Goal: Information Seeking & Learning: Learn about a topic

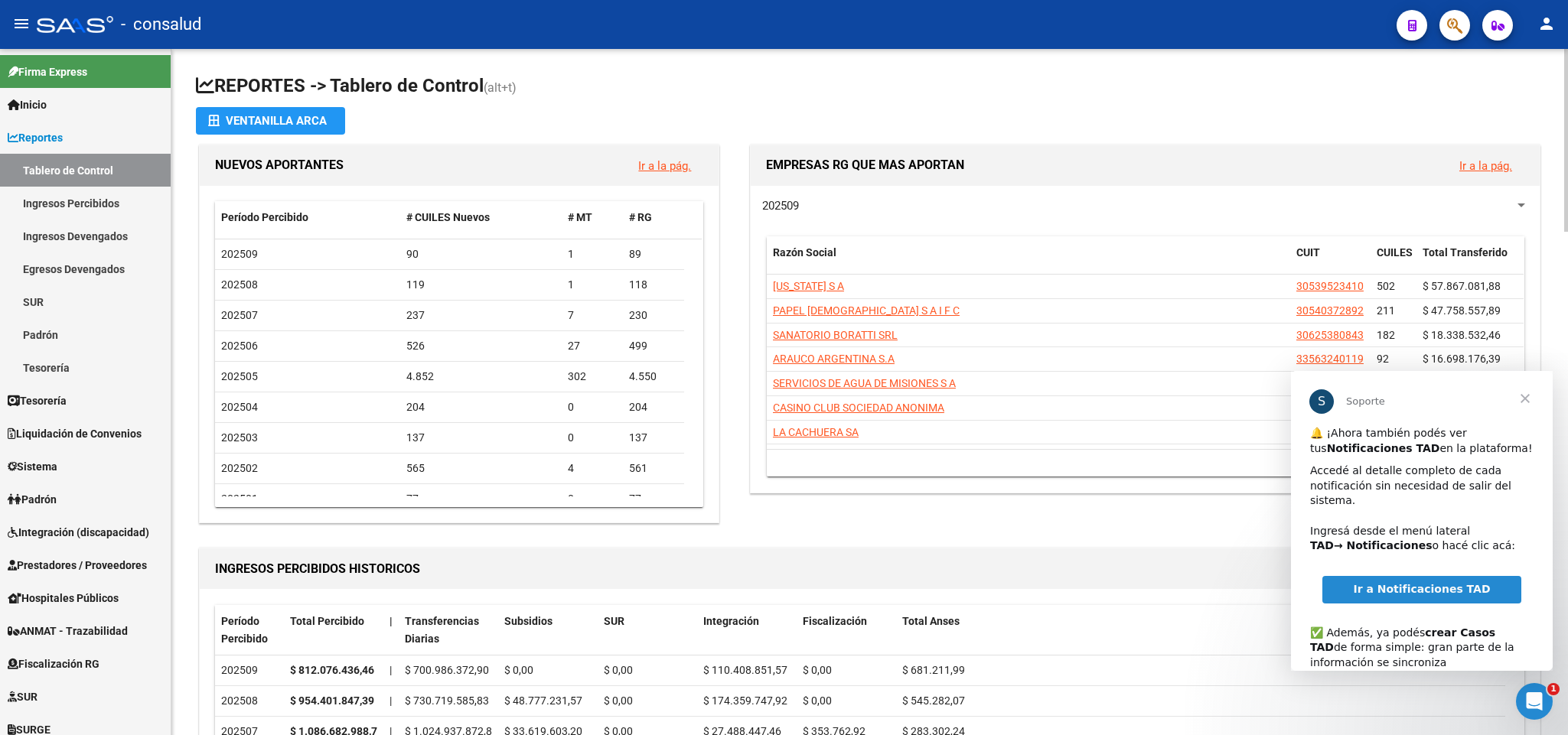
click at [1099, 96] on h1 "REPORTES -> Tablero de Control (alt+t)" at bounding box center [870, 87] width 1348 height 27
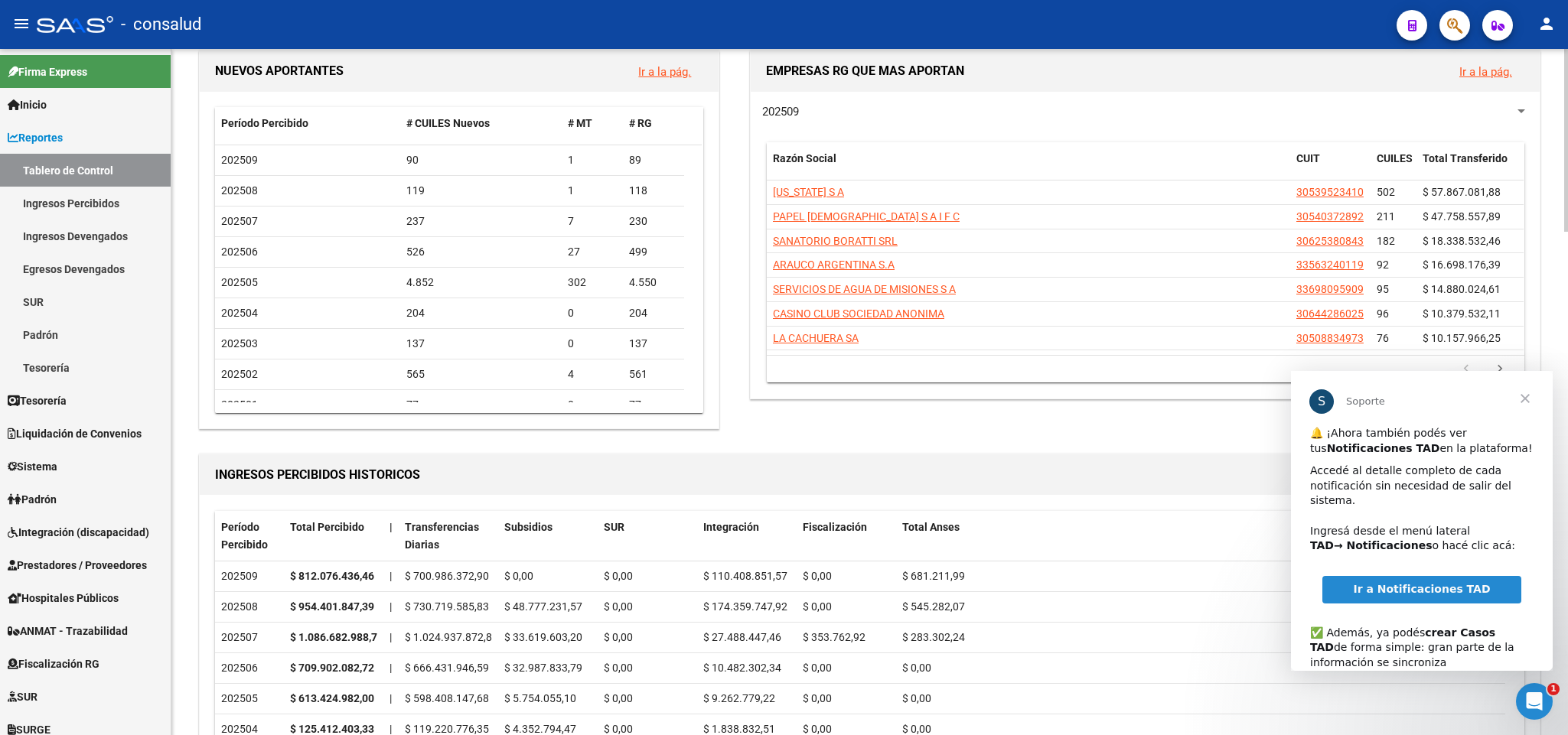
scroll to position [229, 0]
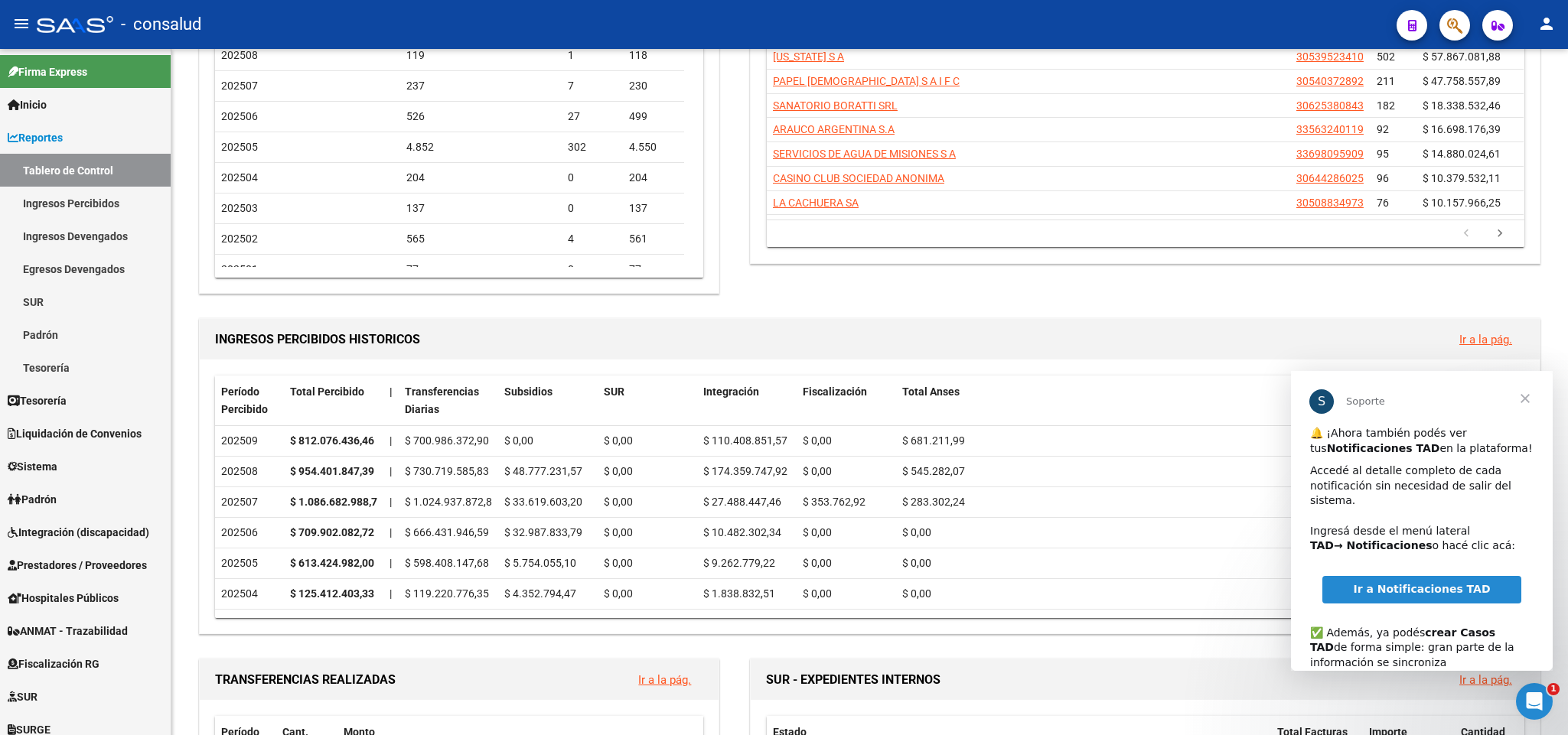
click at [1525, 400] on span "Cerrar" at bounding box center [1525, 399] width 55 height 55
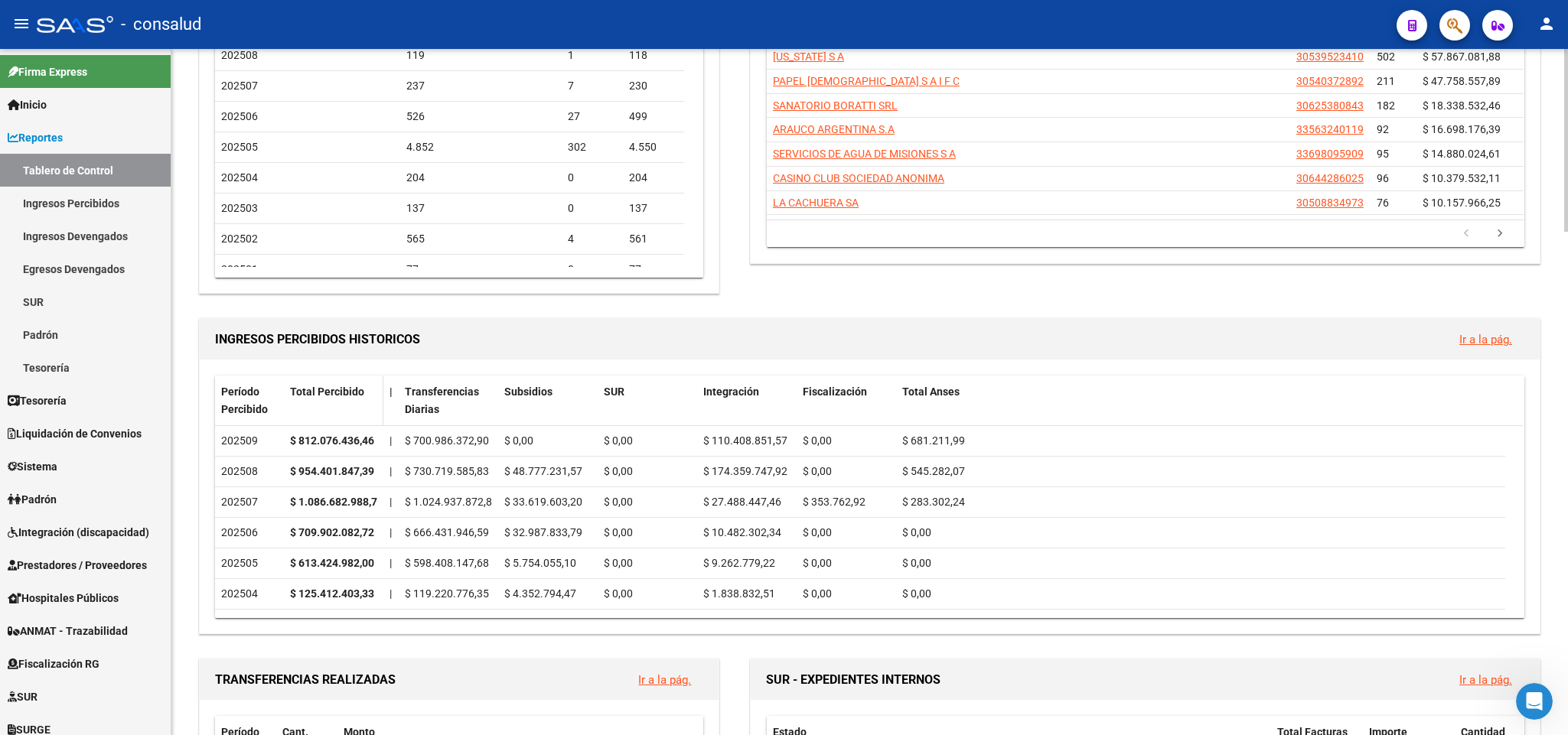
scroll to position [459, 0]
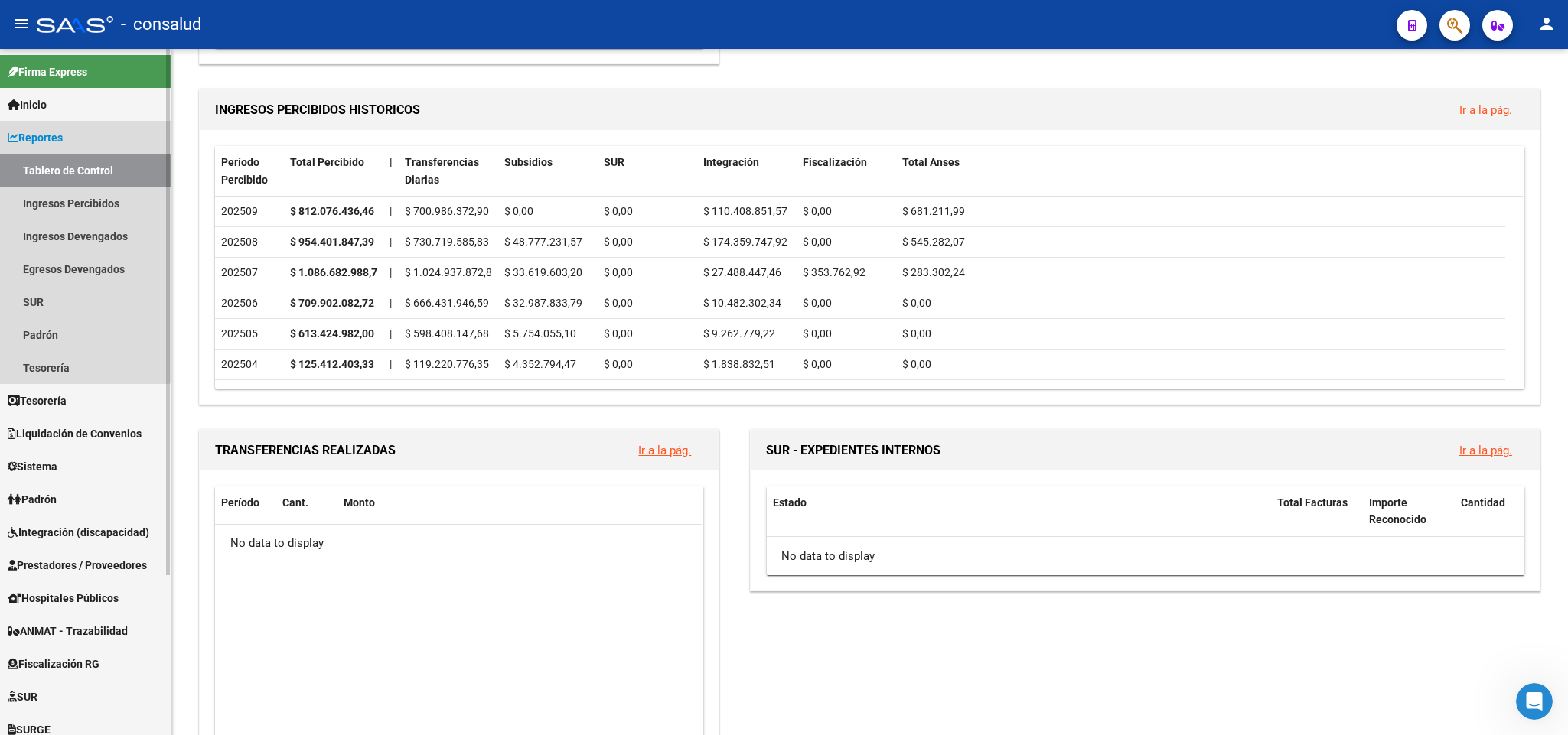
click at [35, 134] on span "Reportes" at bounding box center [36, 137] width 55 height 17
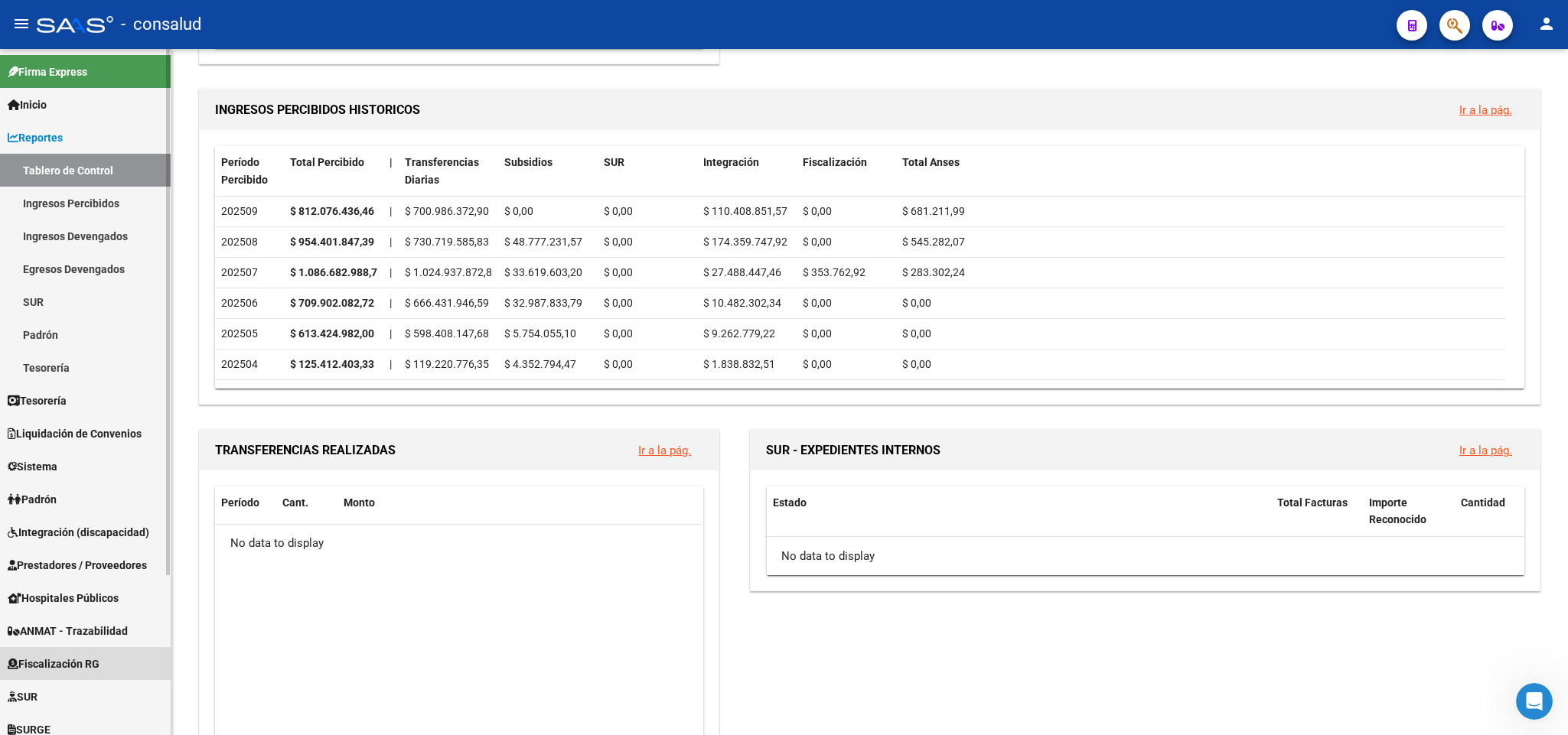
click at [67, 665] on span "Fiscalización RG" at bounding box center [54, 664] width 92 height 17
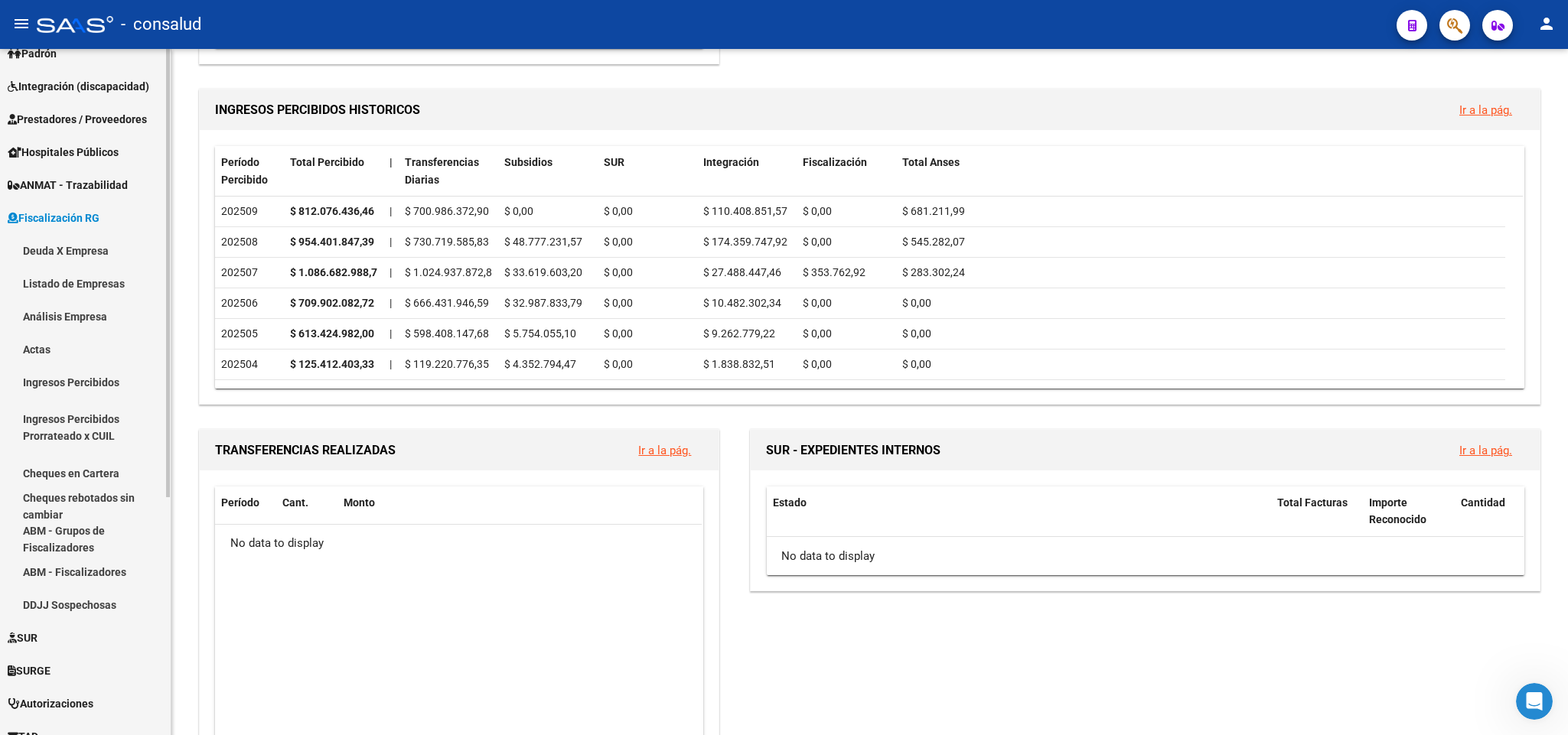
scroll to position [229, 0]
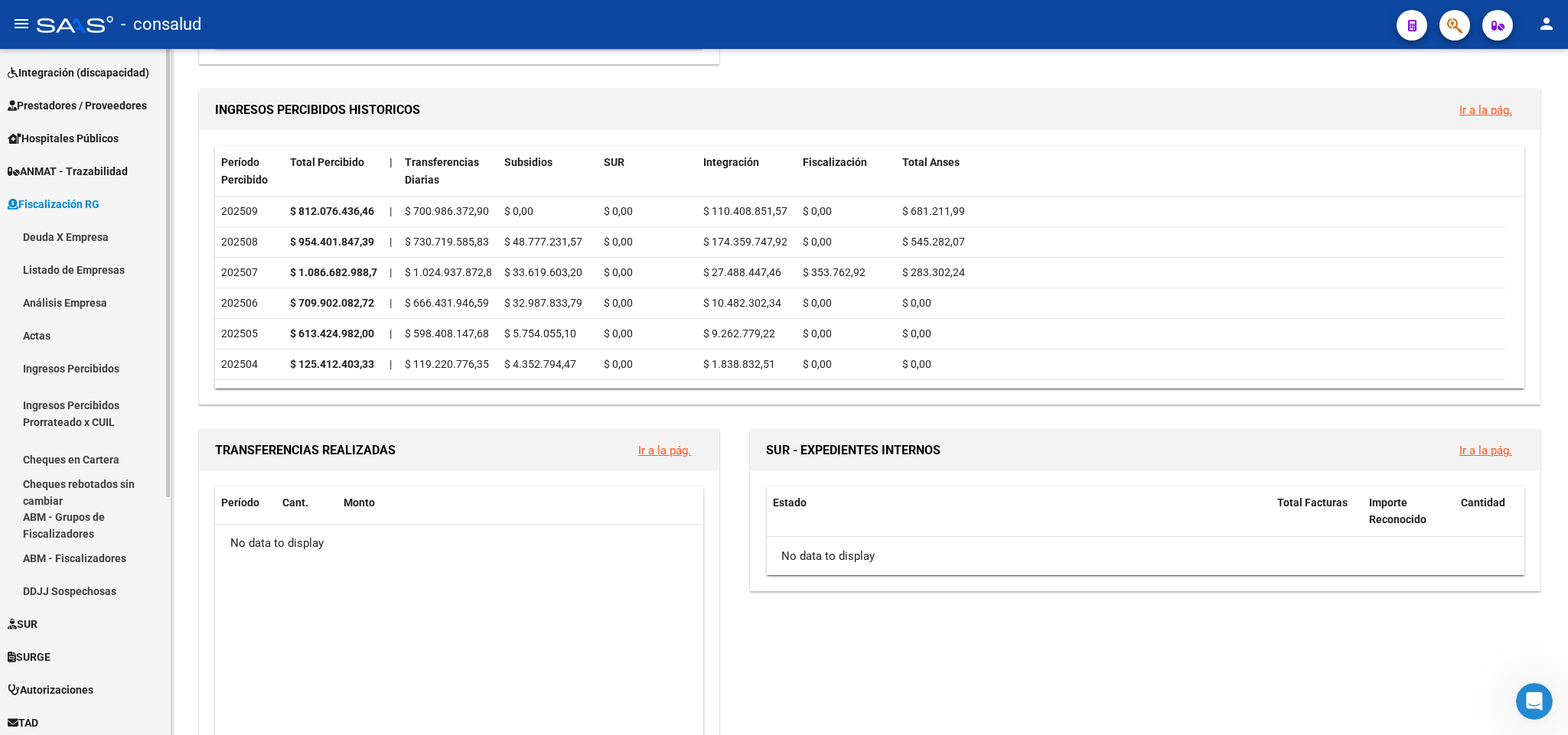
click at [65, 244] on link "Deuda X Empresa" at bounding box center [85, 236] width 170 height 33
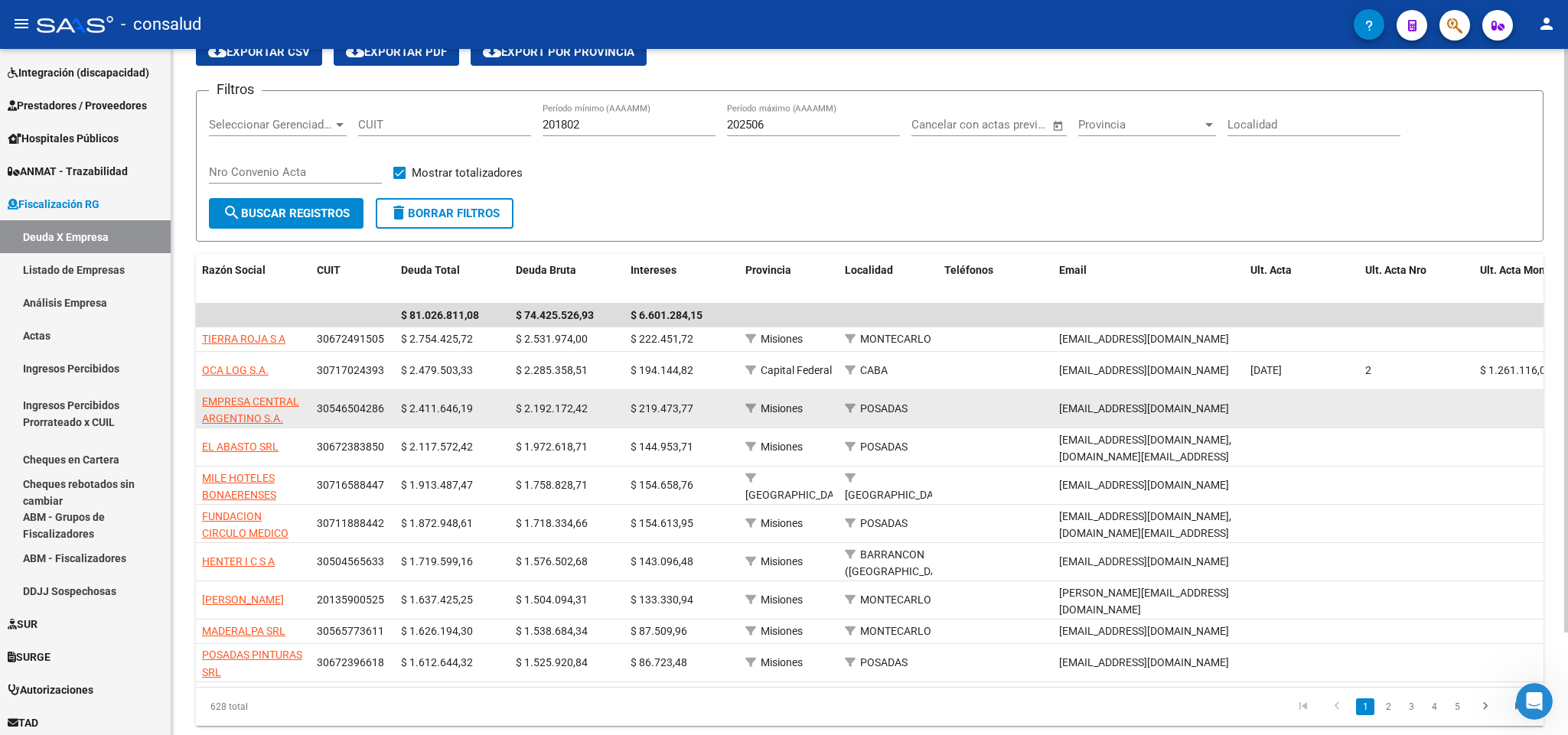
scroll to position [115, 0]
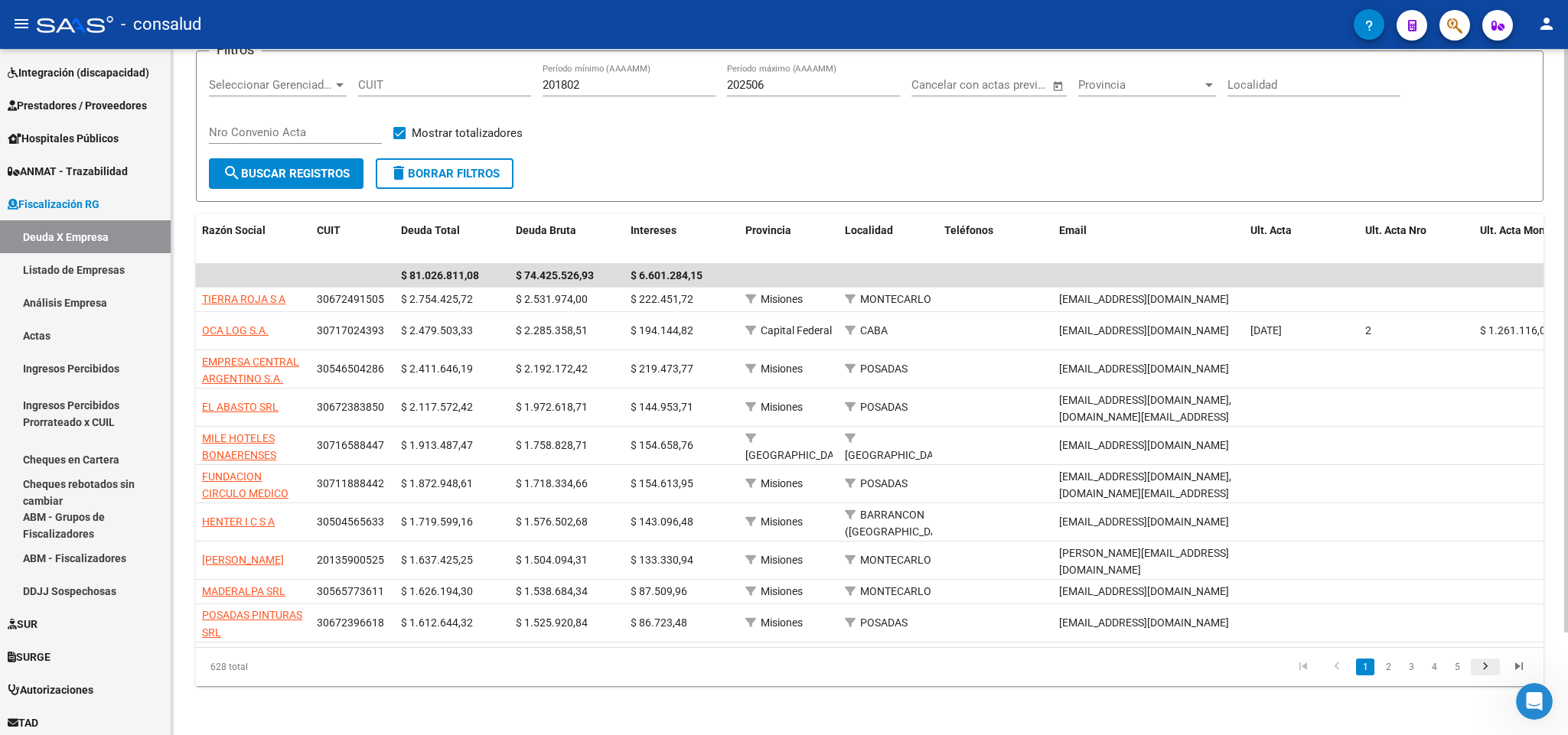
click at [1487, 669] on icon "go to next page" at bounding box center [1486, 668] width 20 height 19
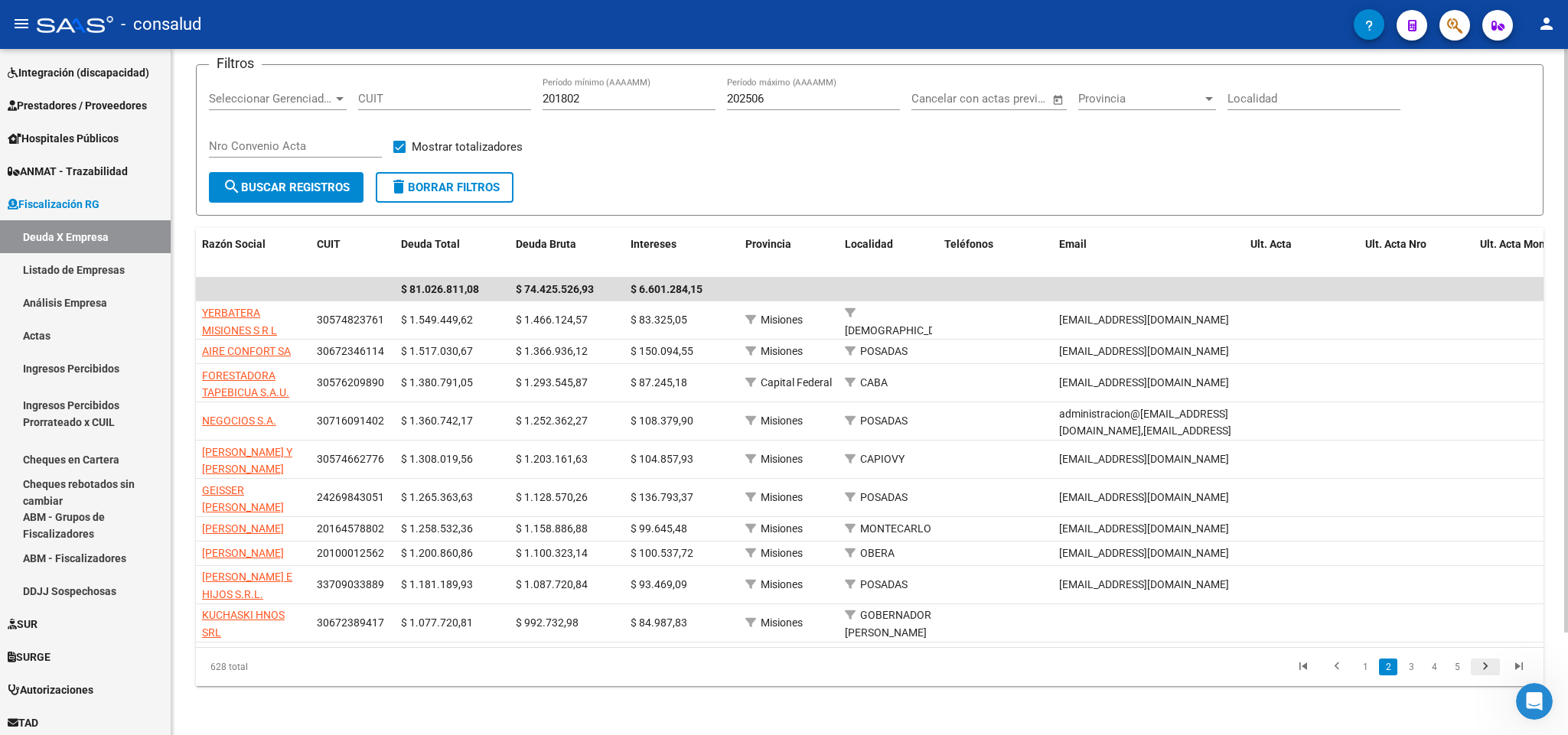
click at [1483, 673] on icon "go to next page" at bounding box center [1486, 668] width 20 height 19
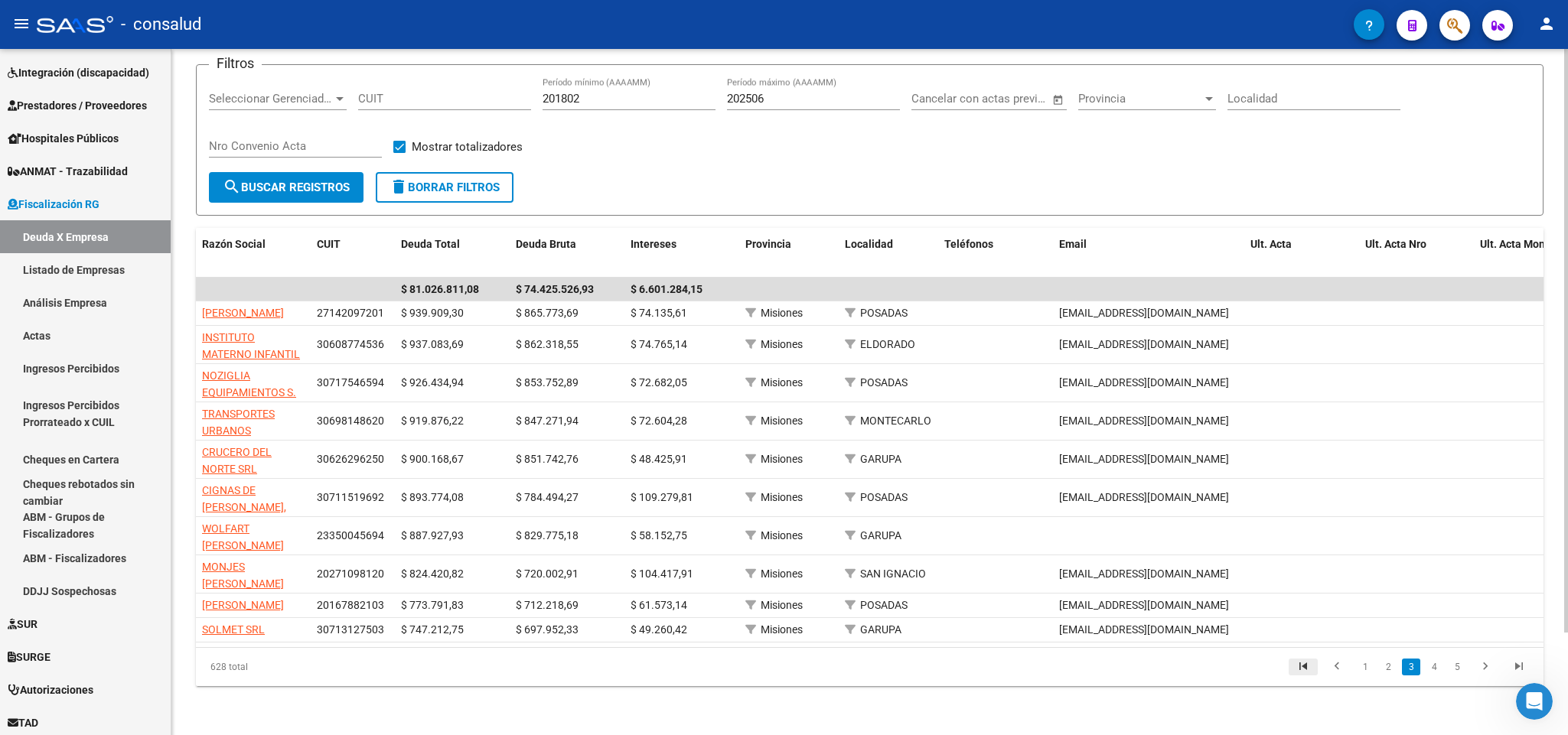
click at [1305, 671] on icon "go to first page" at bounding box center [1303, 668] width 20 height 19
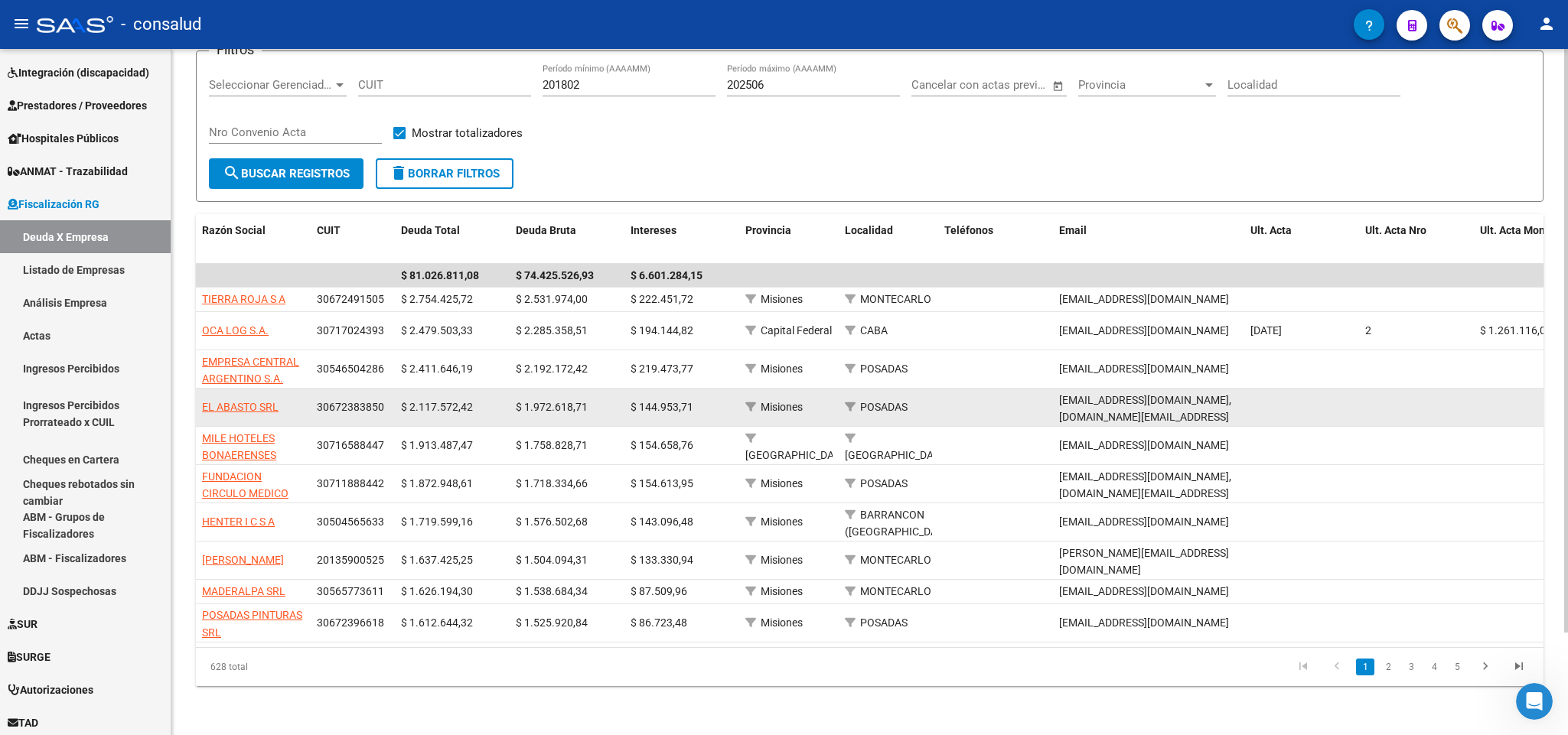
scroll to position [0, 0]
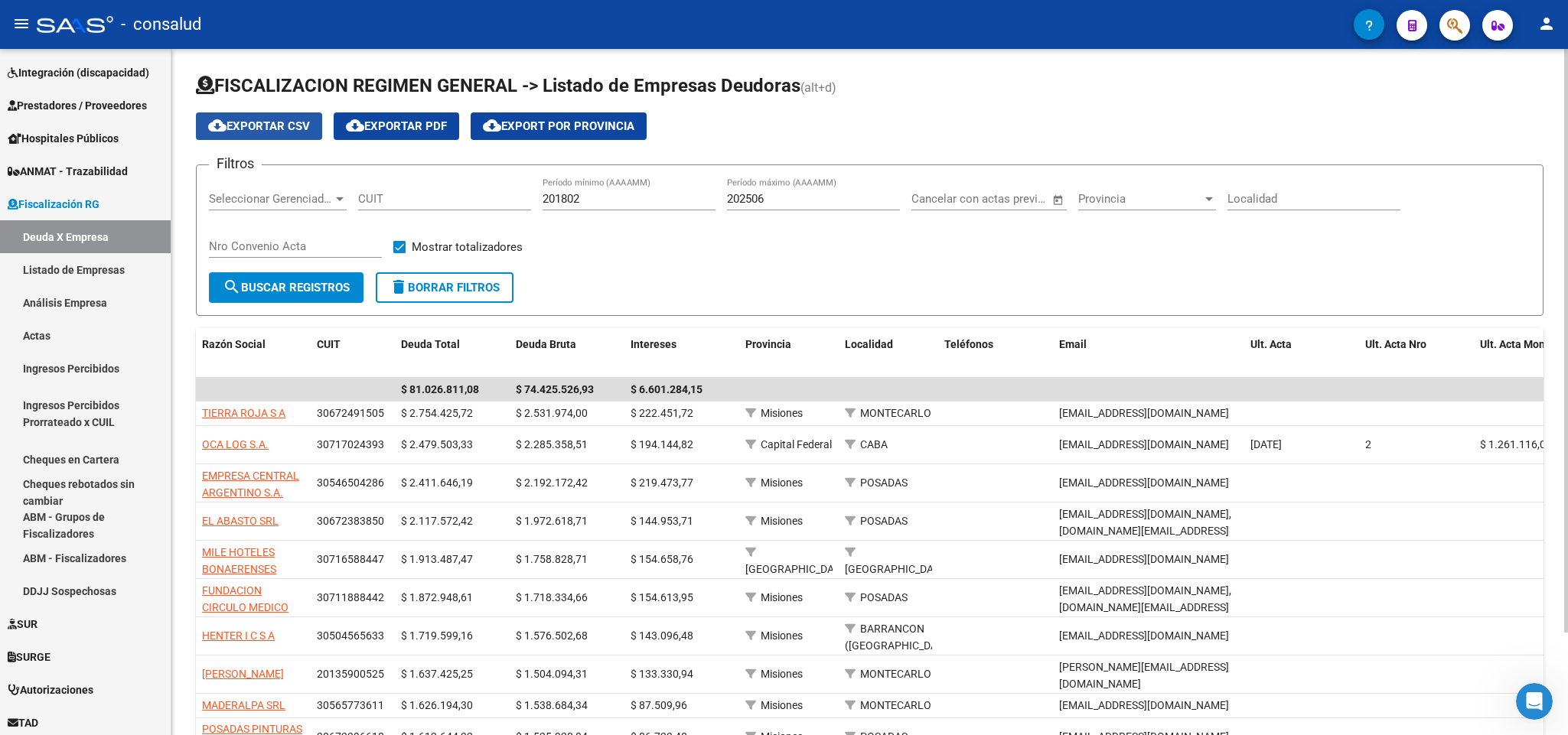
click at [270, 125] on span "cloud_download Exportar CSV" at bounding box center [259, 126] width 102 height 13
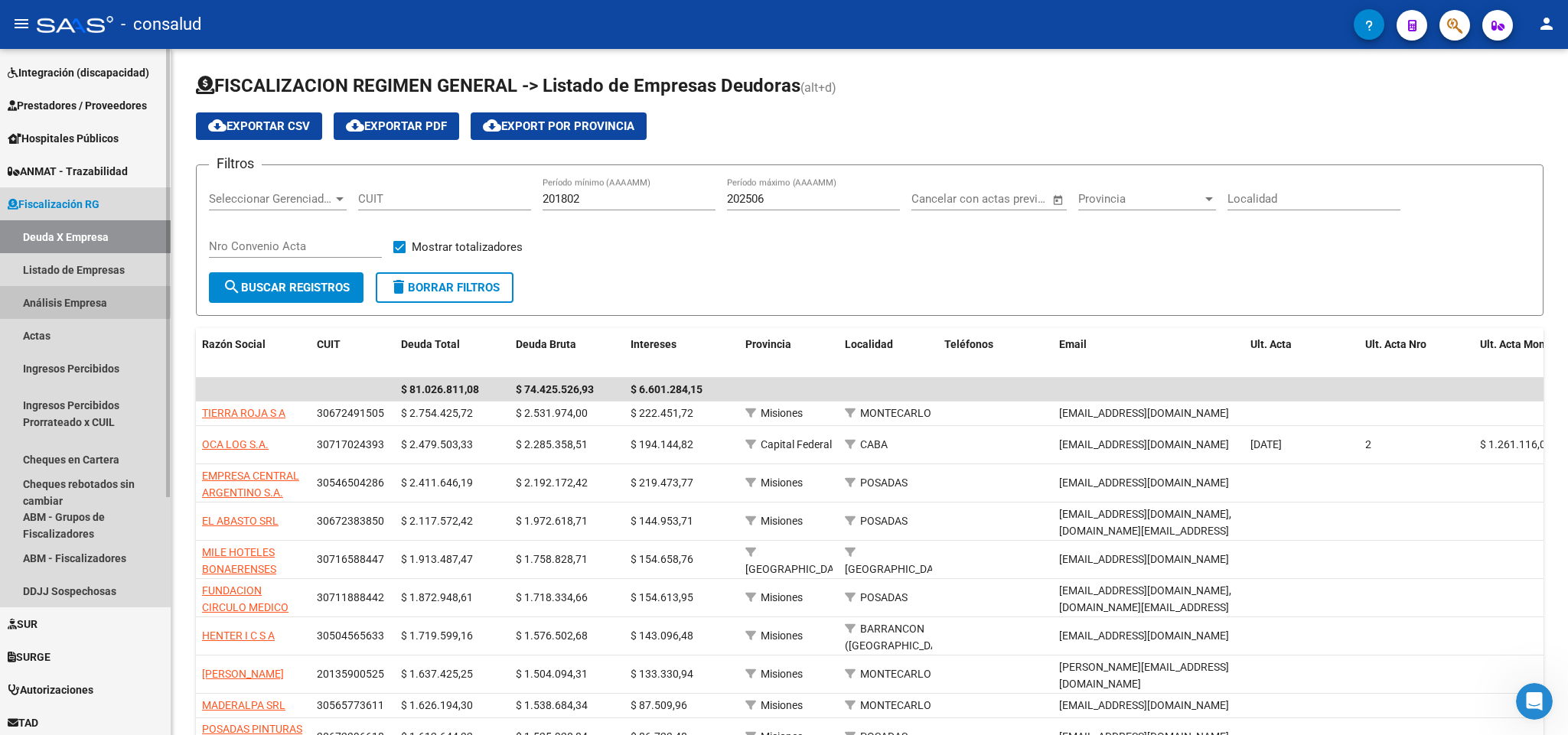
click at [55, 297] on link "Análisis Empresa" at bounding box center [85, 302] width 170 height 33
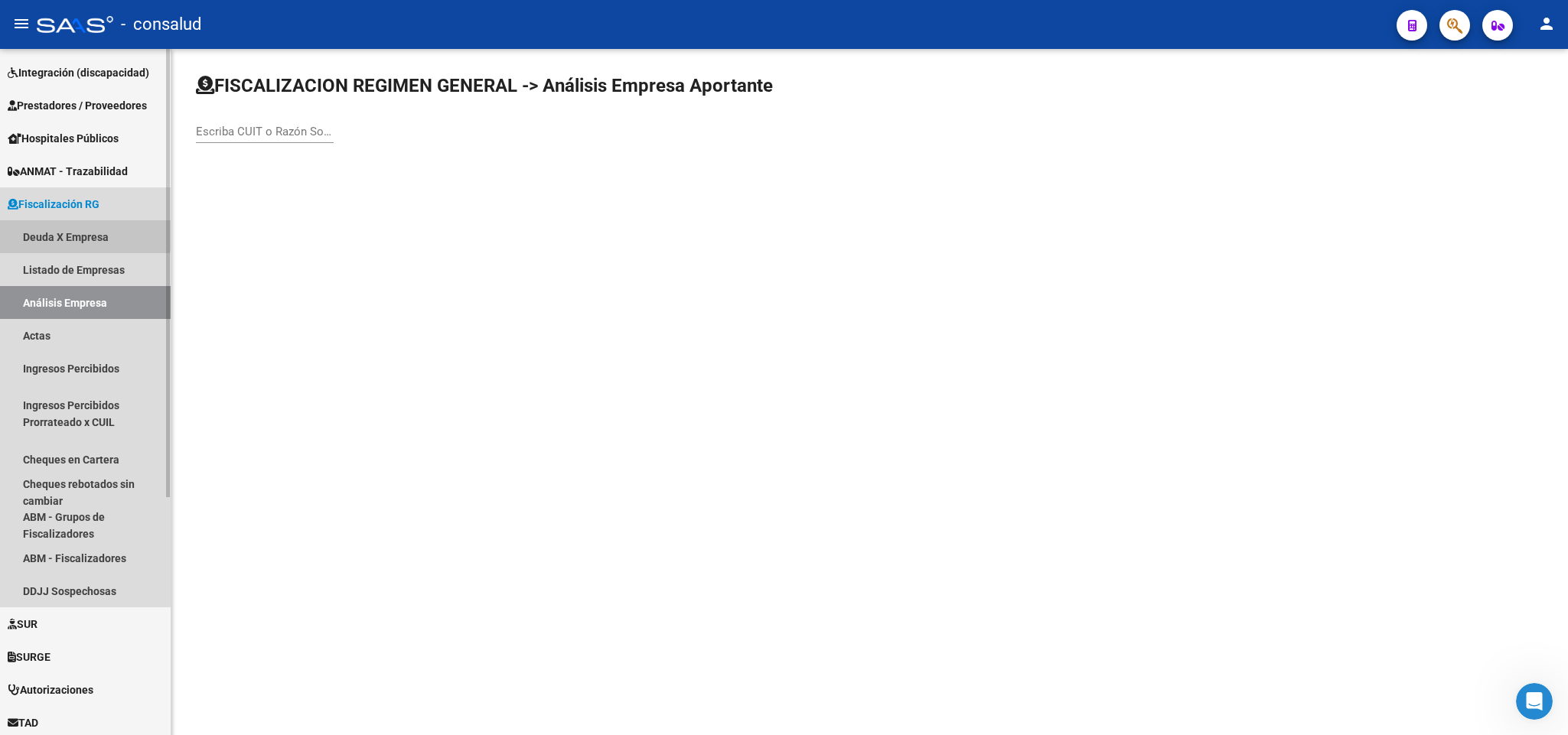
click at [64, 232] on link "Deuda X Empresa" at bounding box center [85, 236] width 170 height 33
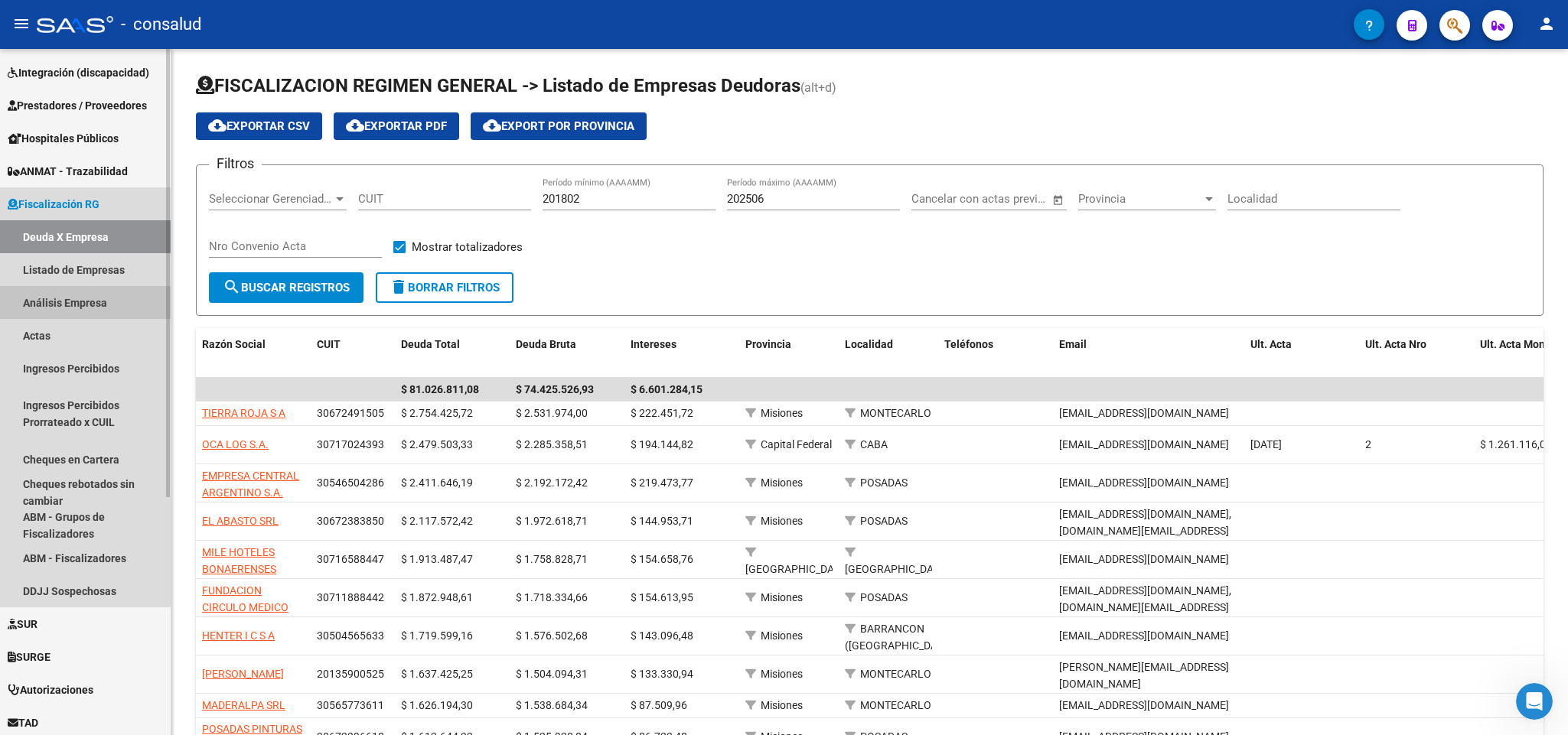
click at [51, 305] on link "Análisis Empresa" at bounding box center [85, 302] width 170 height 33
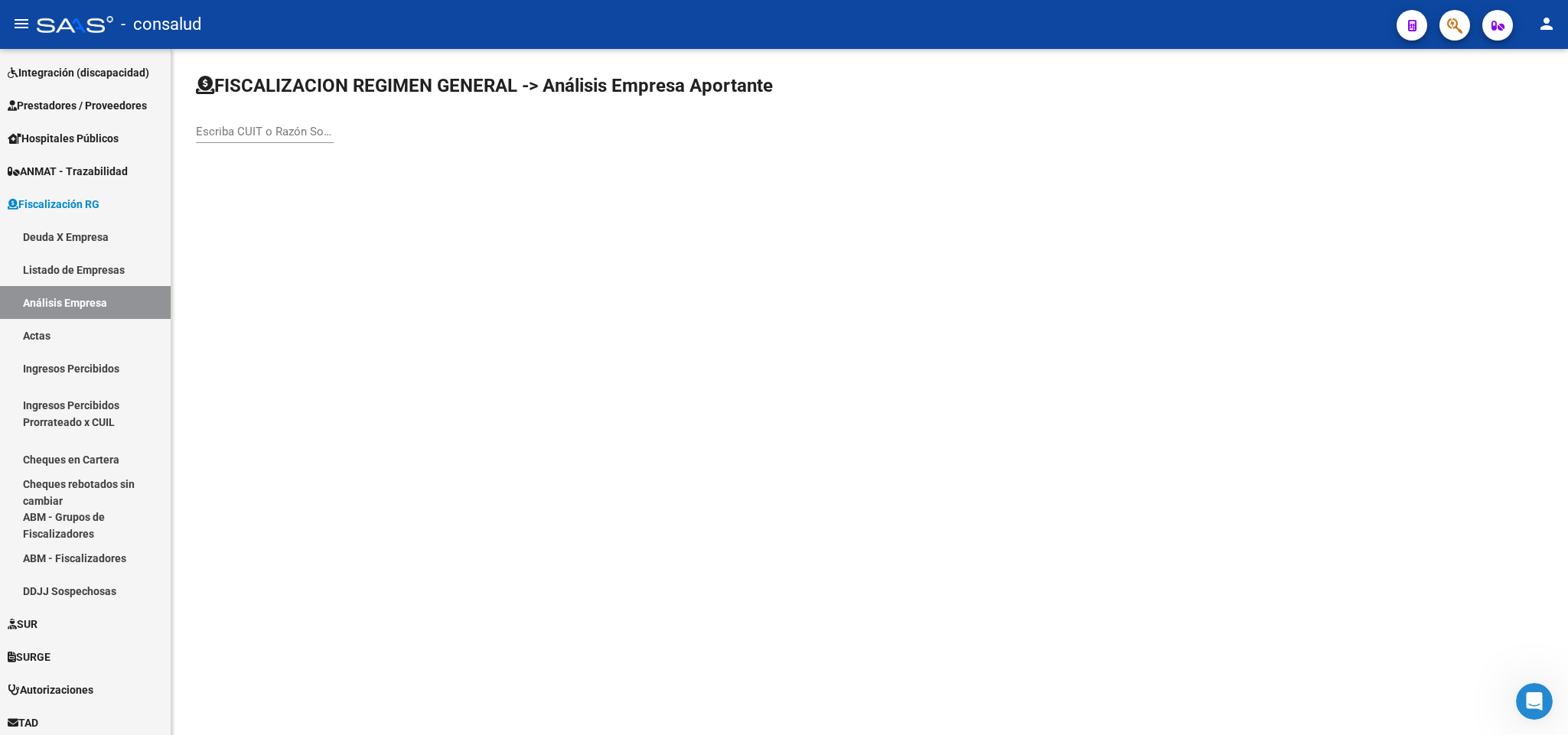
click at [237, 124] on div "Escriba CUIT o Razón Social para buscar" at bounding box center [265, 127] width 137 height 33
type input "tierra"
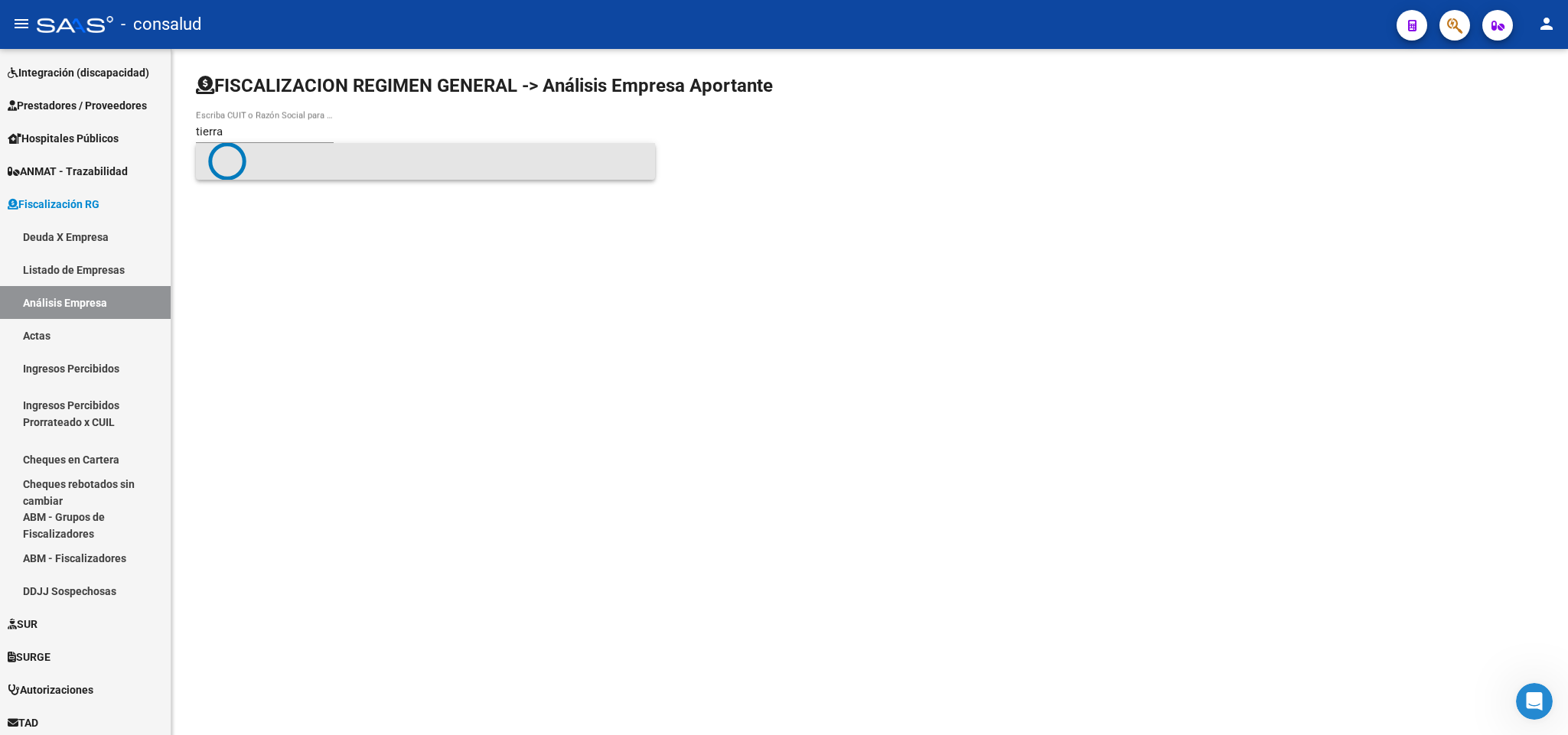
drag, startPoint x: 258, startPoint y: 161, endPoint x: 285, endPoint y: 159, distance: 27.1
click at [285, 159] on span at bounding box center [425, 161] width 435 height 38
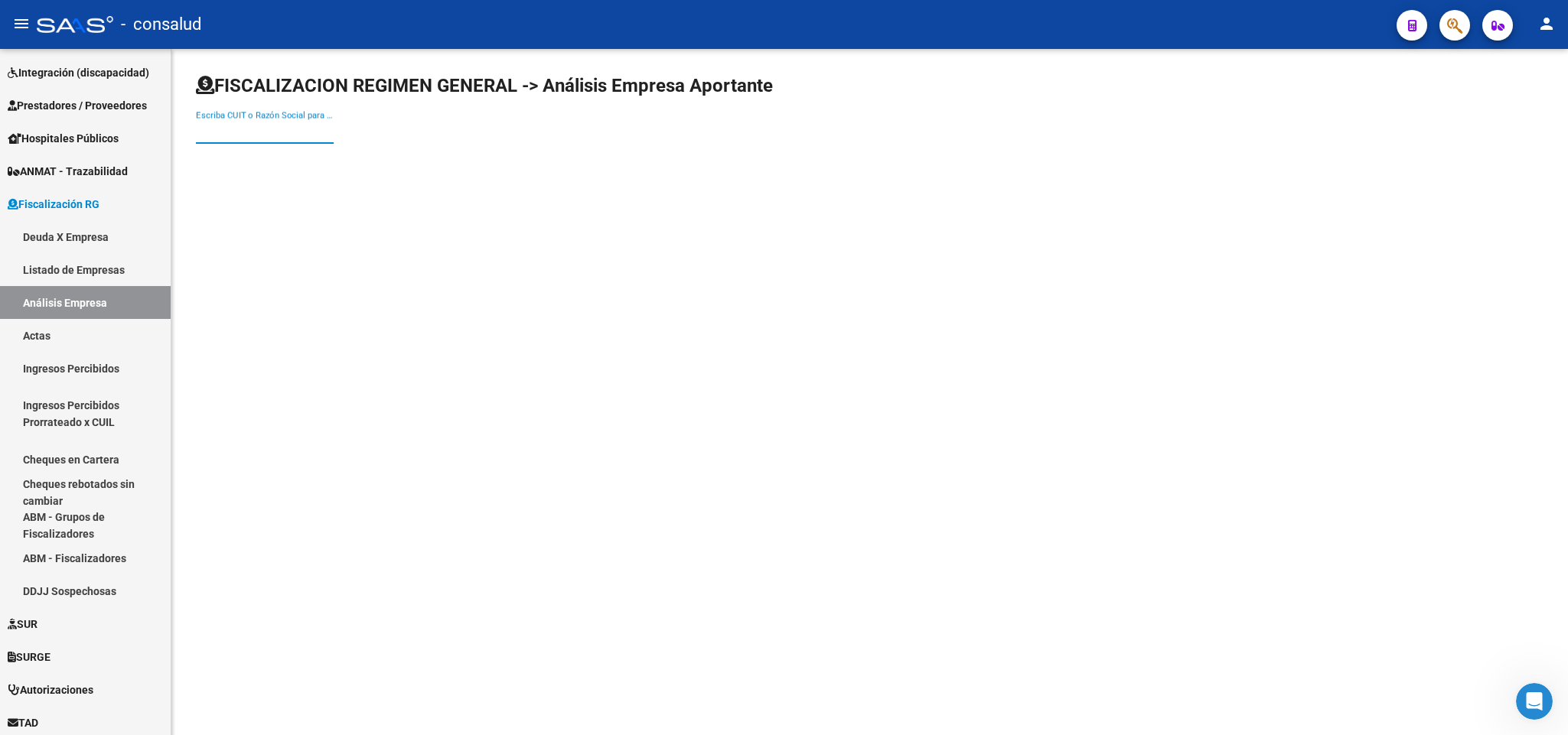
click at [276, 136] on input "Escriba CUIT o Razón Social para buscar" at bounding box center [265, 131] width 137 height 13
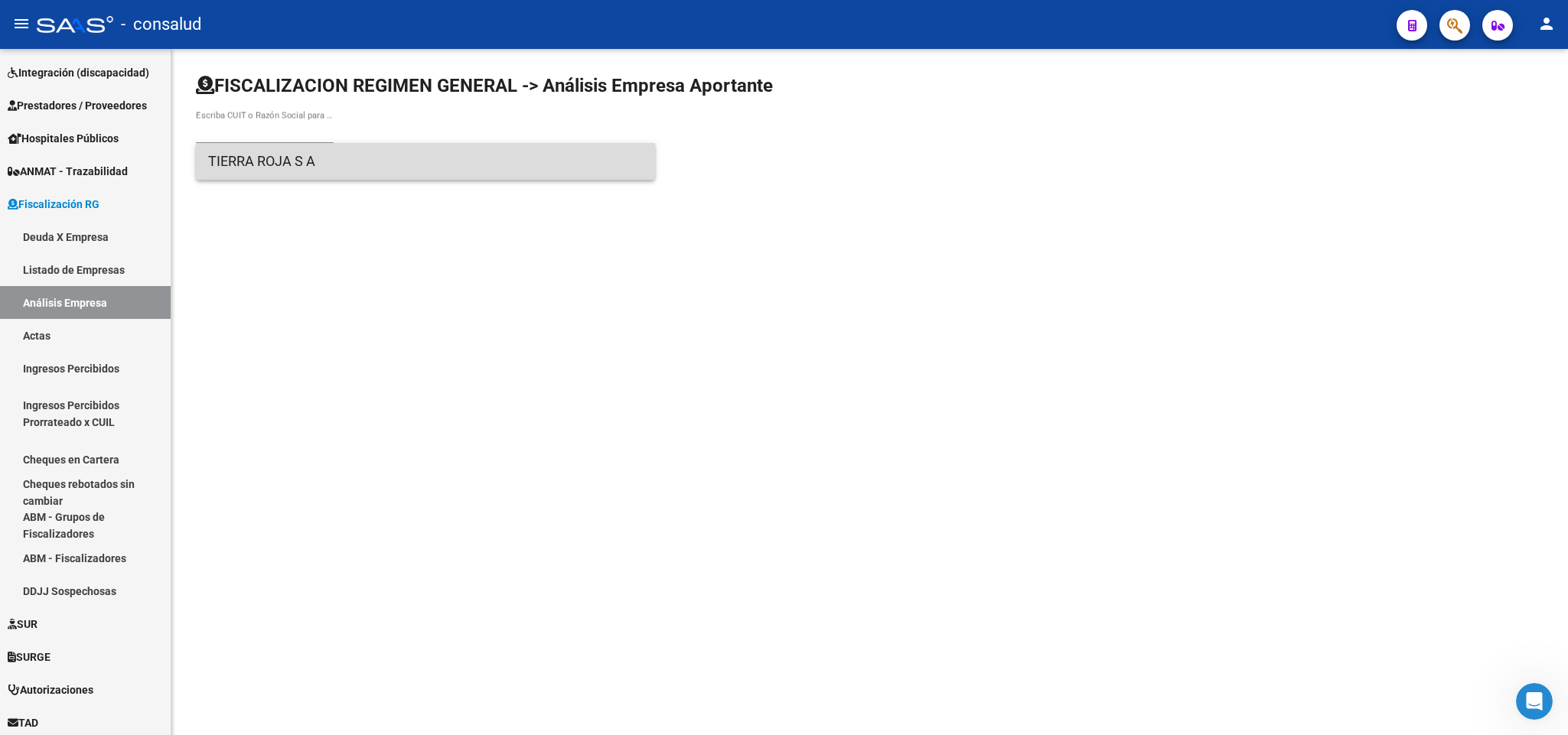
click at [299, 163] on span "TIERRA ROJA S A" at bounding box center [425, 161] width 435 height 37
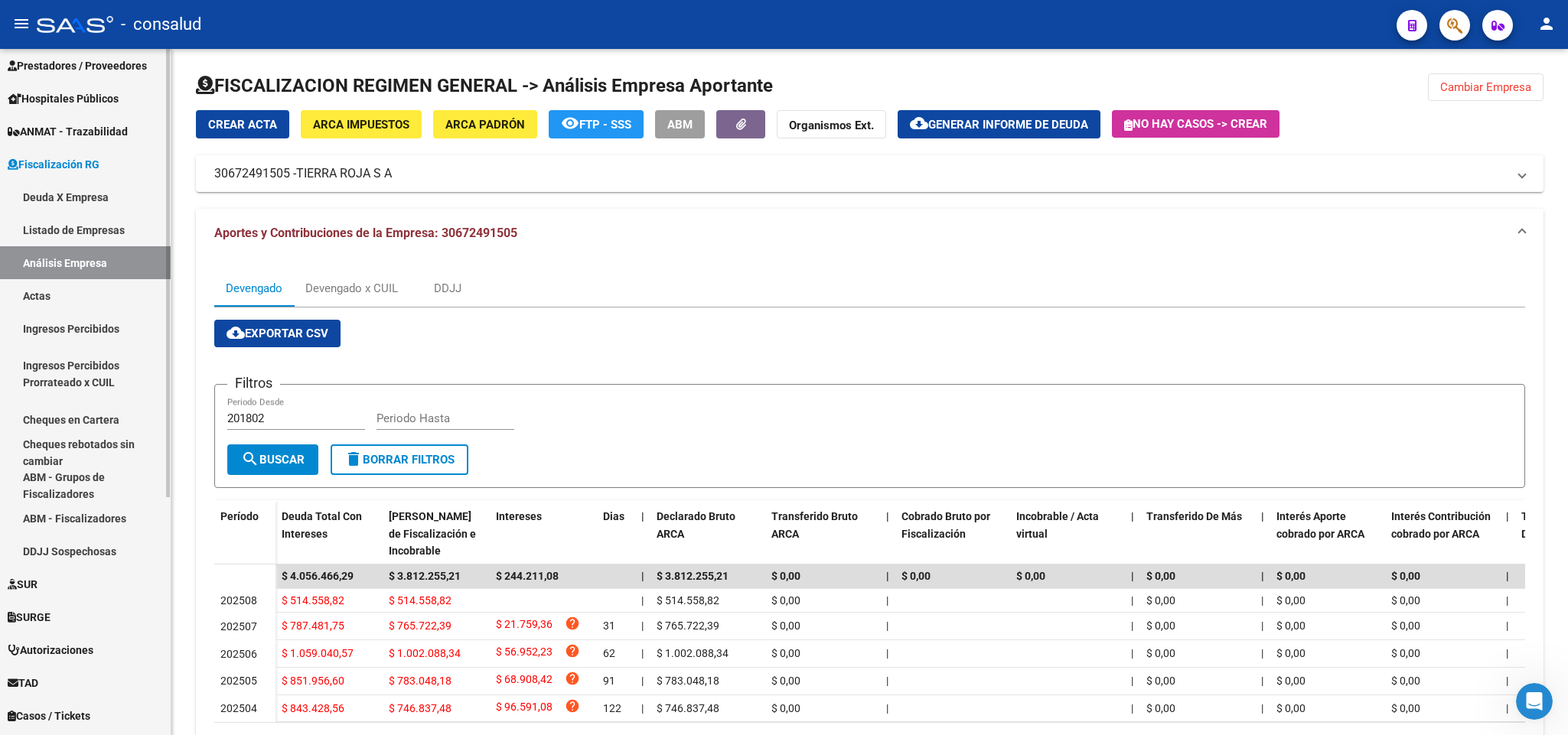
scroll to position [229, 0]
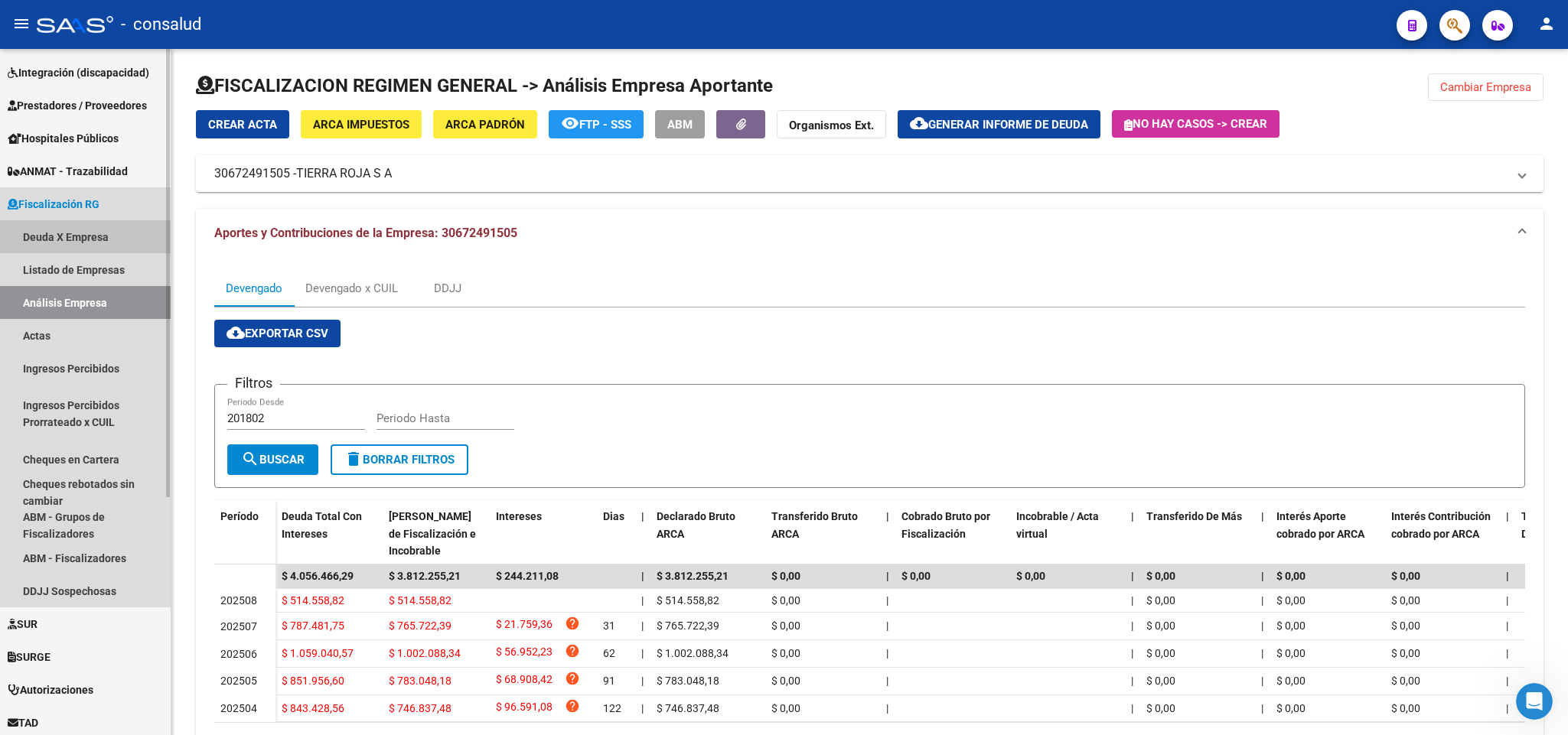
click at [87, 230] on link "Deuda X Empresa" at bounding box center [85, 236] width 170 height 33
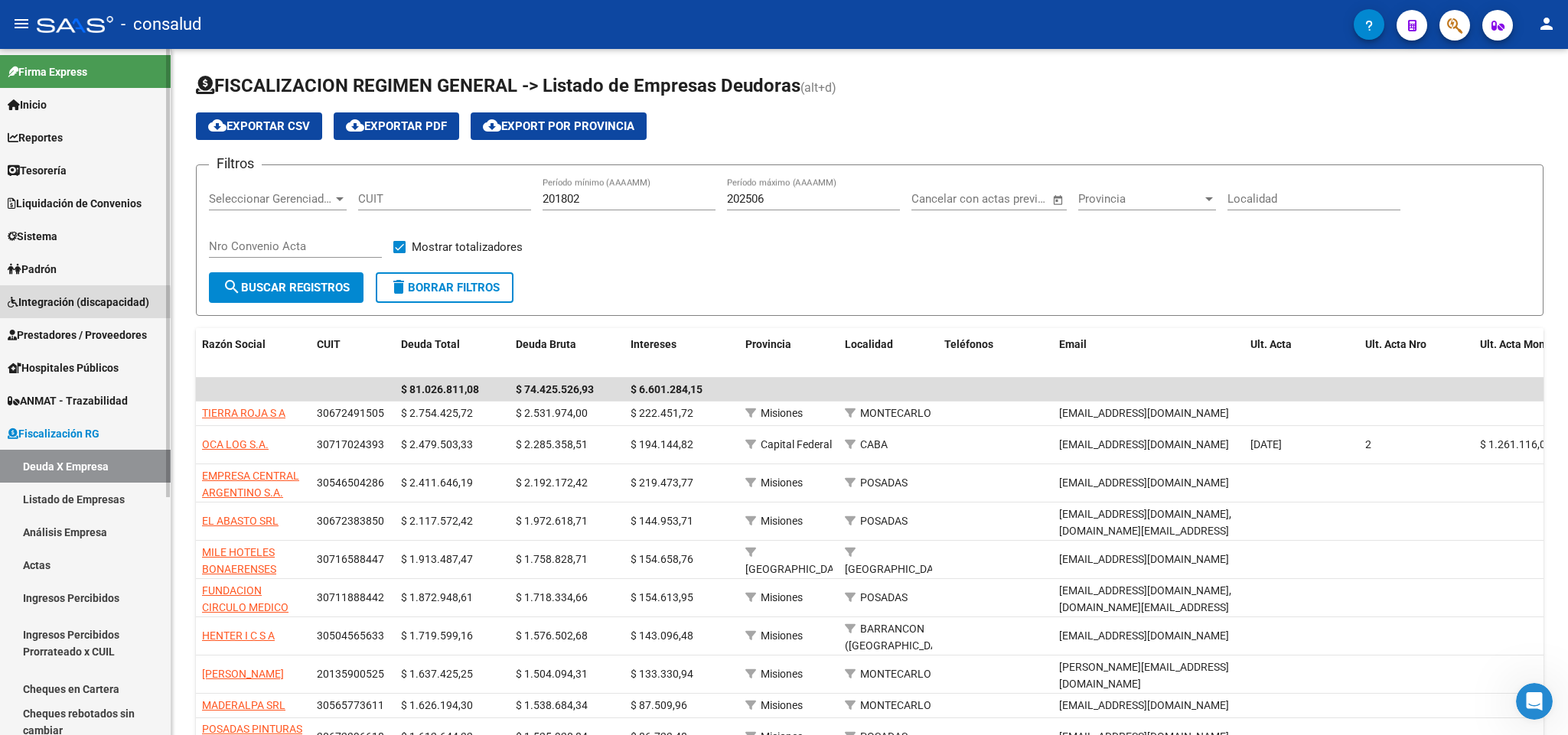
click at [65, 306] on span "Integración (discapacidad)" at bounding box center [79, 301] width 142 height 17
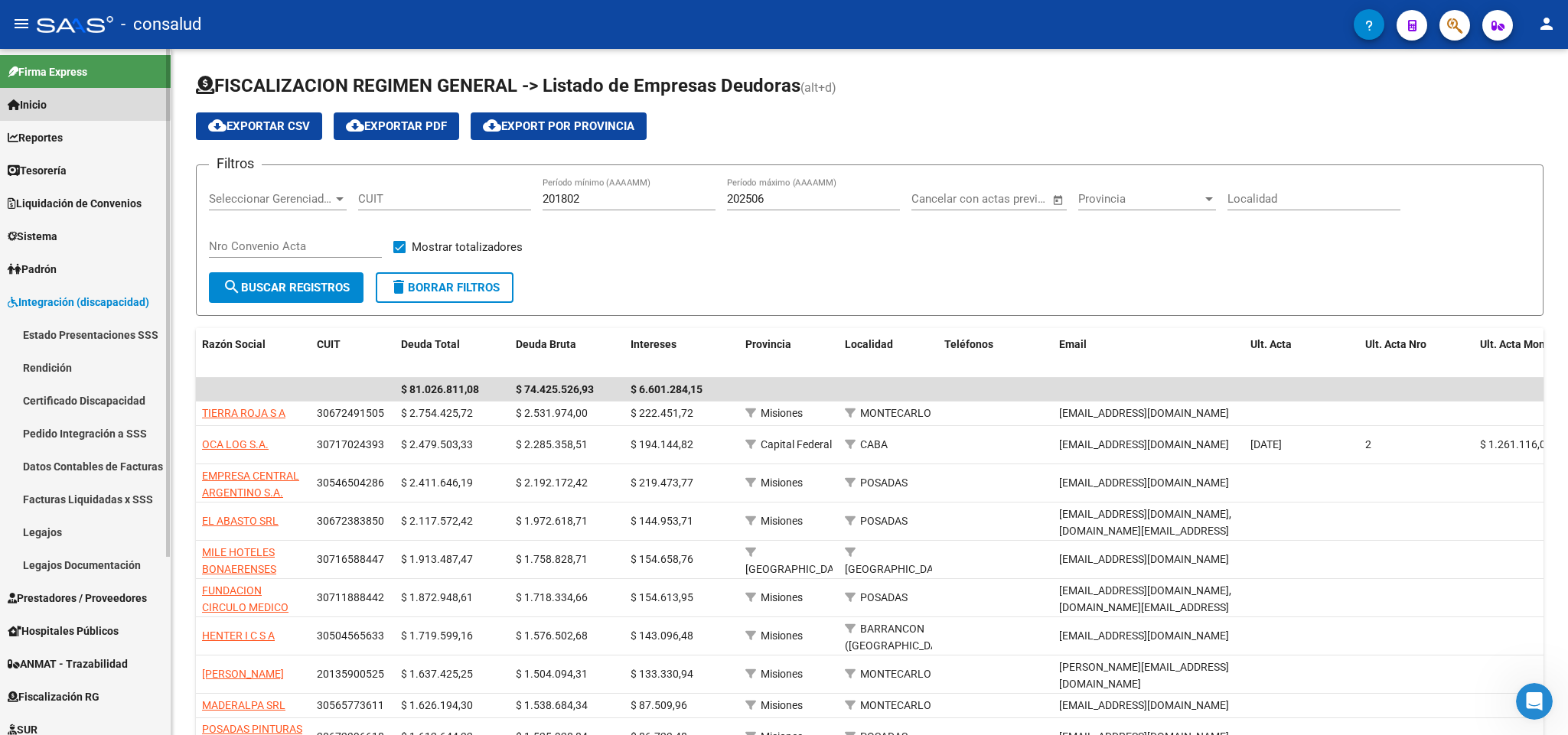
click at [46, 96] on span "Inicio" at bounding box center [28, 104] width 39 height 17
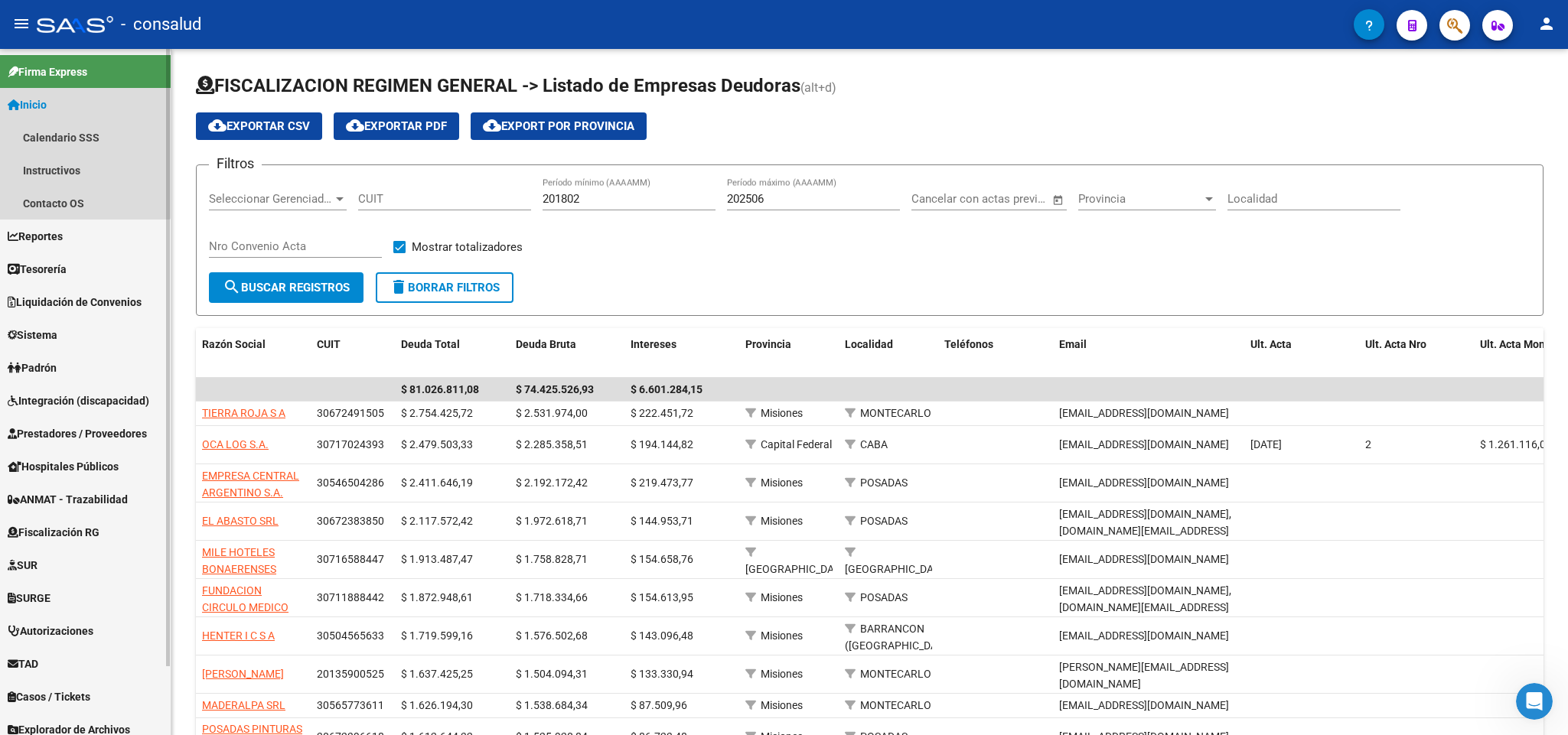
click at [30, 101] on span "Inicio" at bounding box center [28, 104] width 39 height 17
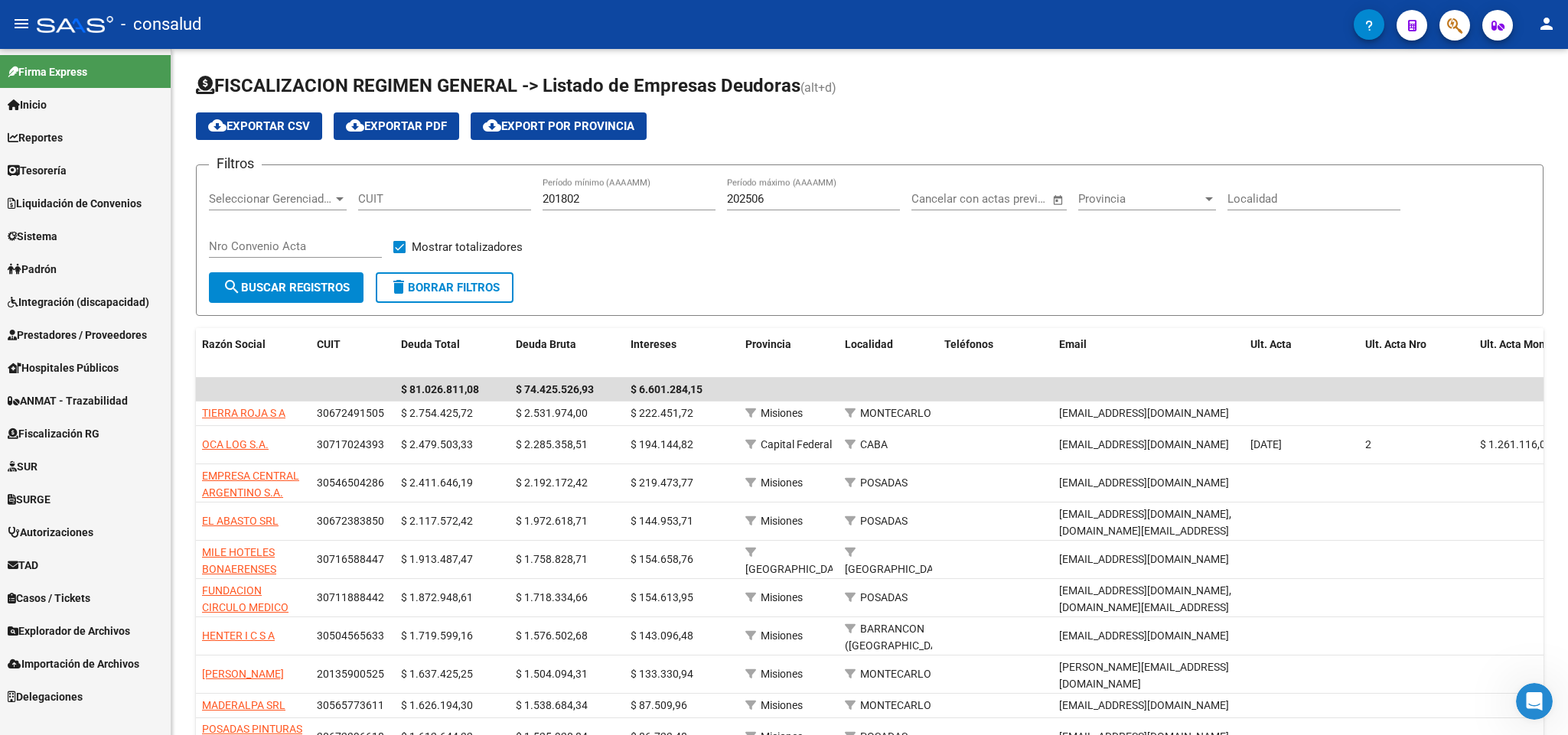
click at [49, 137] on span "Reportes" at bounding box center [36, 137] width 55 height 17
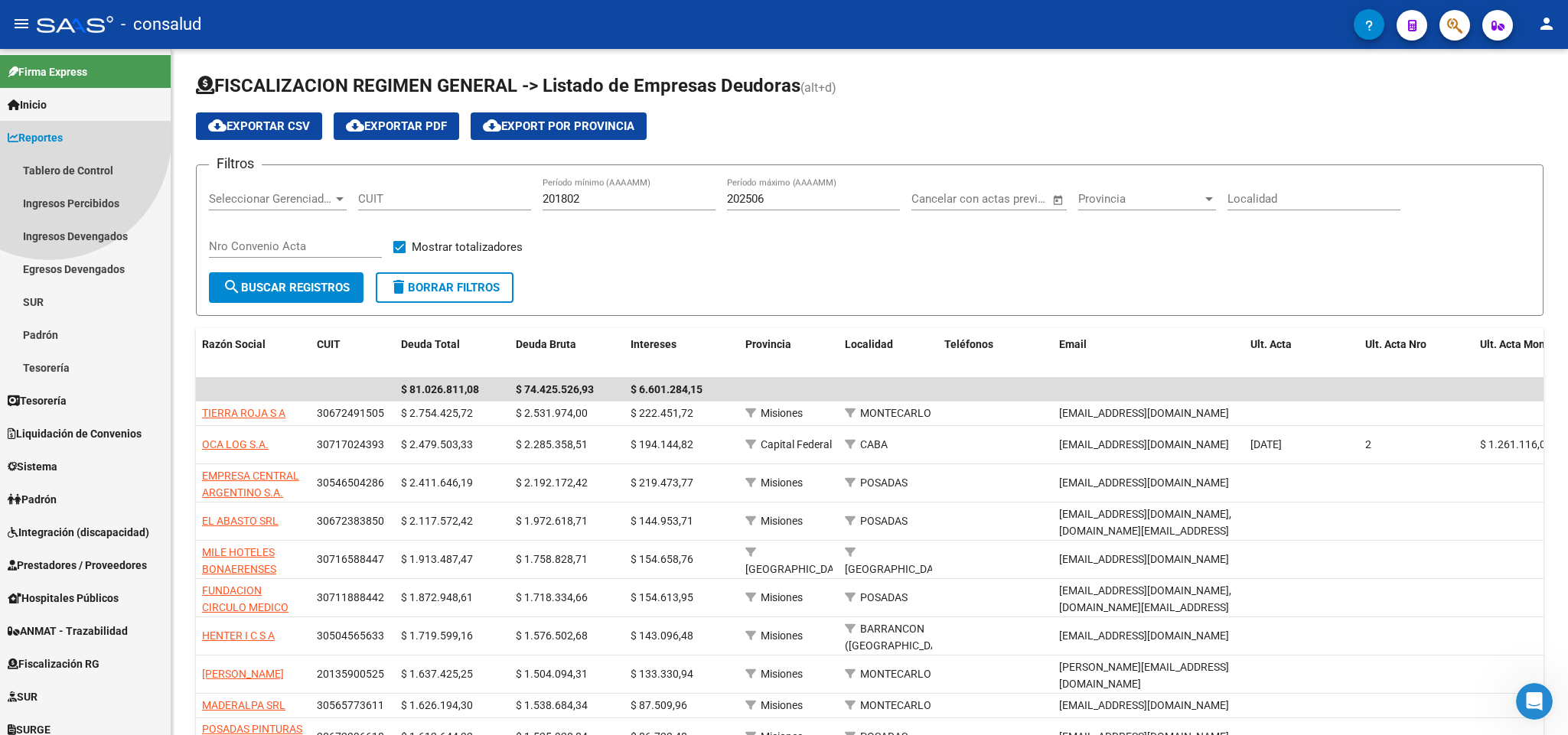
click at [49, 137] on span "Reportes" at bounding box center [36, 137] width 55 height 17
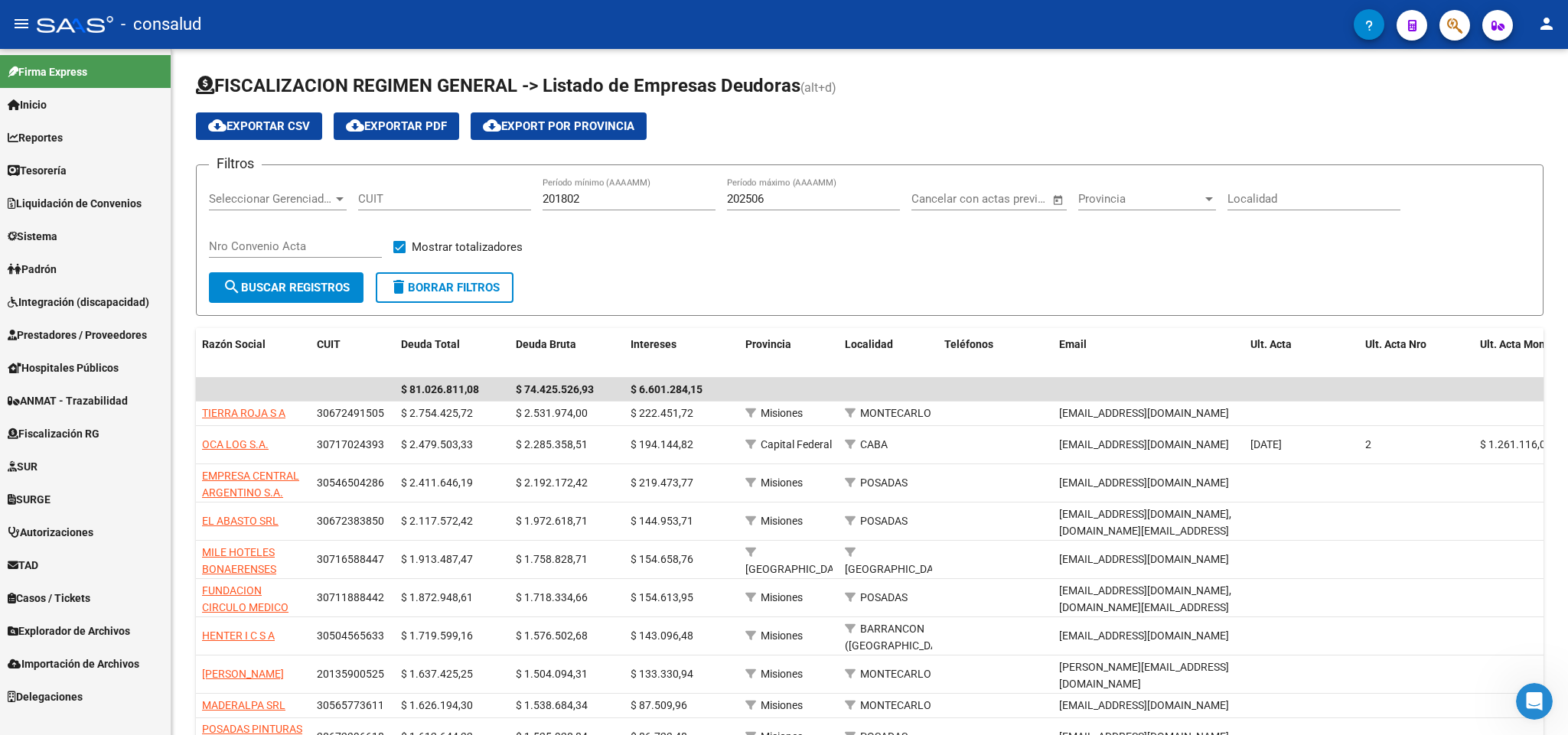
click at [53, 147] on link "Reportes" at bounding box center [85, 137] width 170 height 33
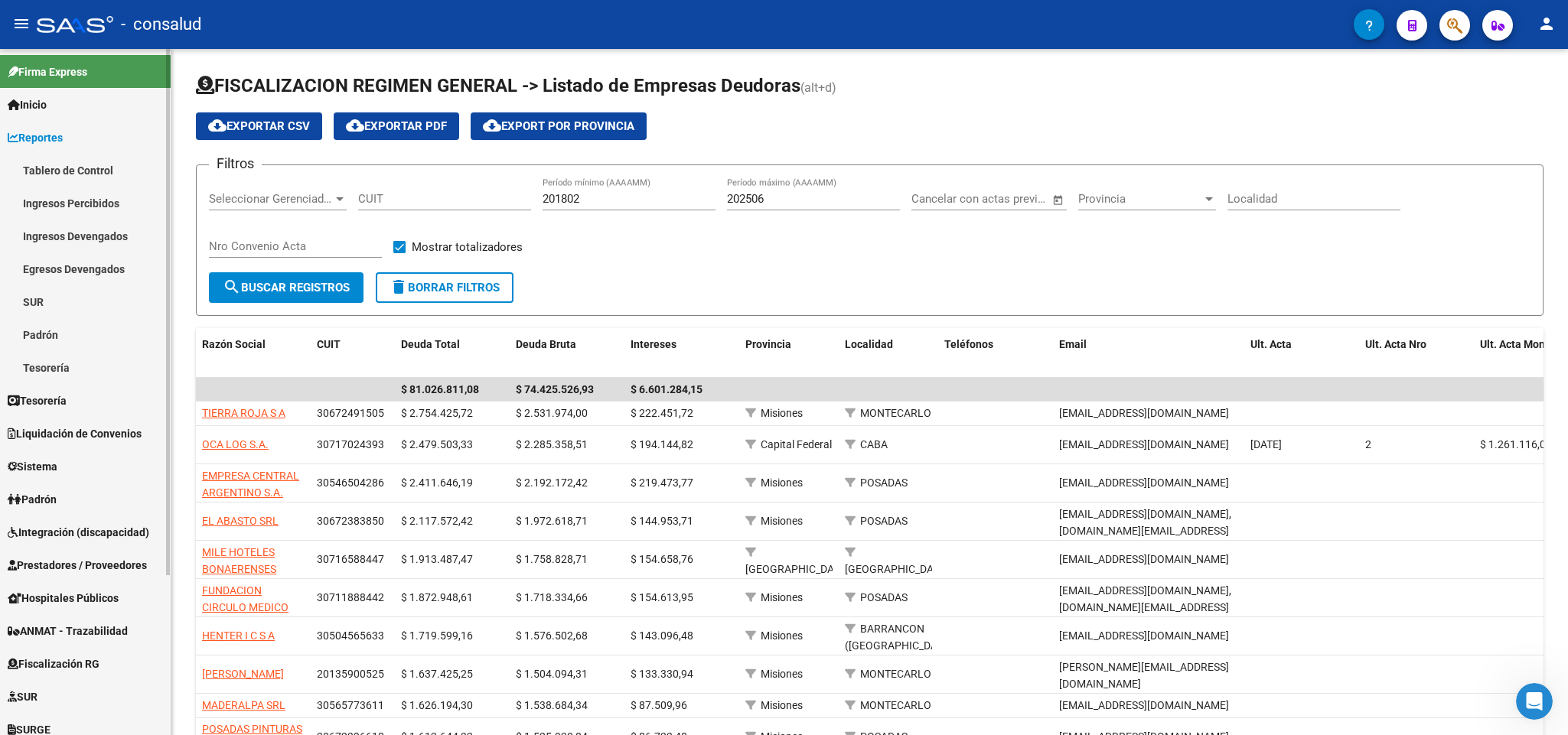
click at [74, 205] on link "Ingresos Percibidos" at bounding box center [85, 202] width 170 height 33
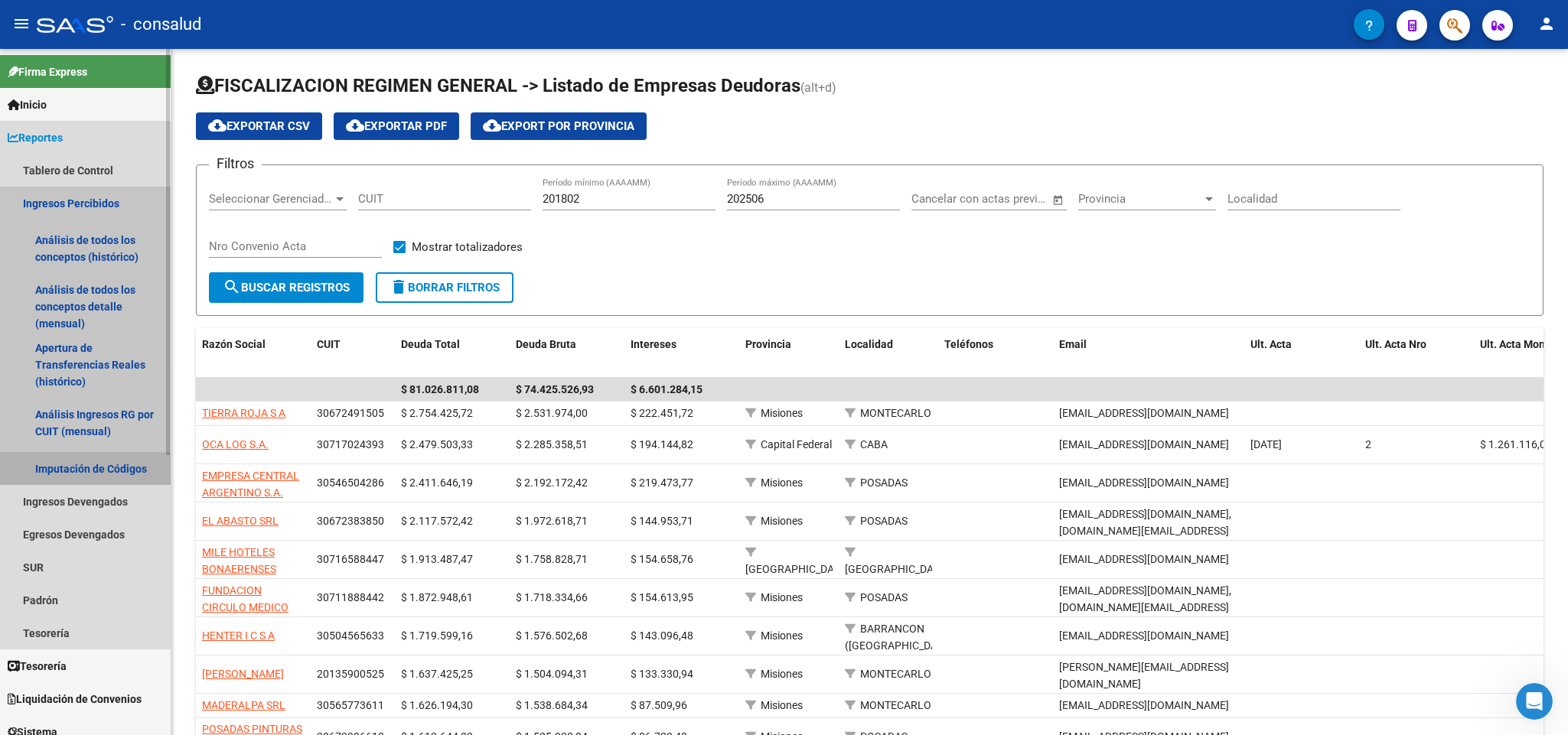
click at [78, 470] on link "Imputación de Códigos" at bounding box center [85, 468] width 170 height 33
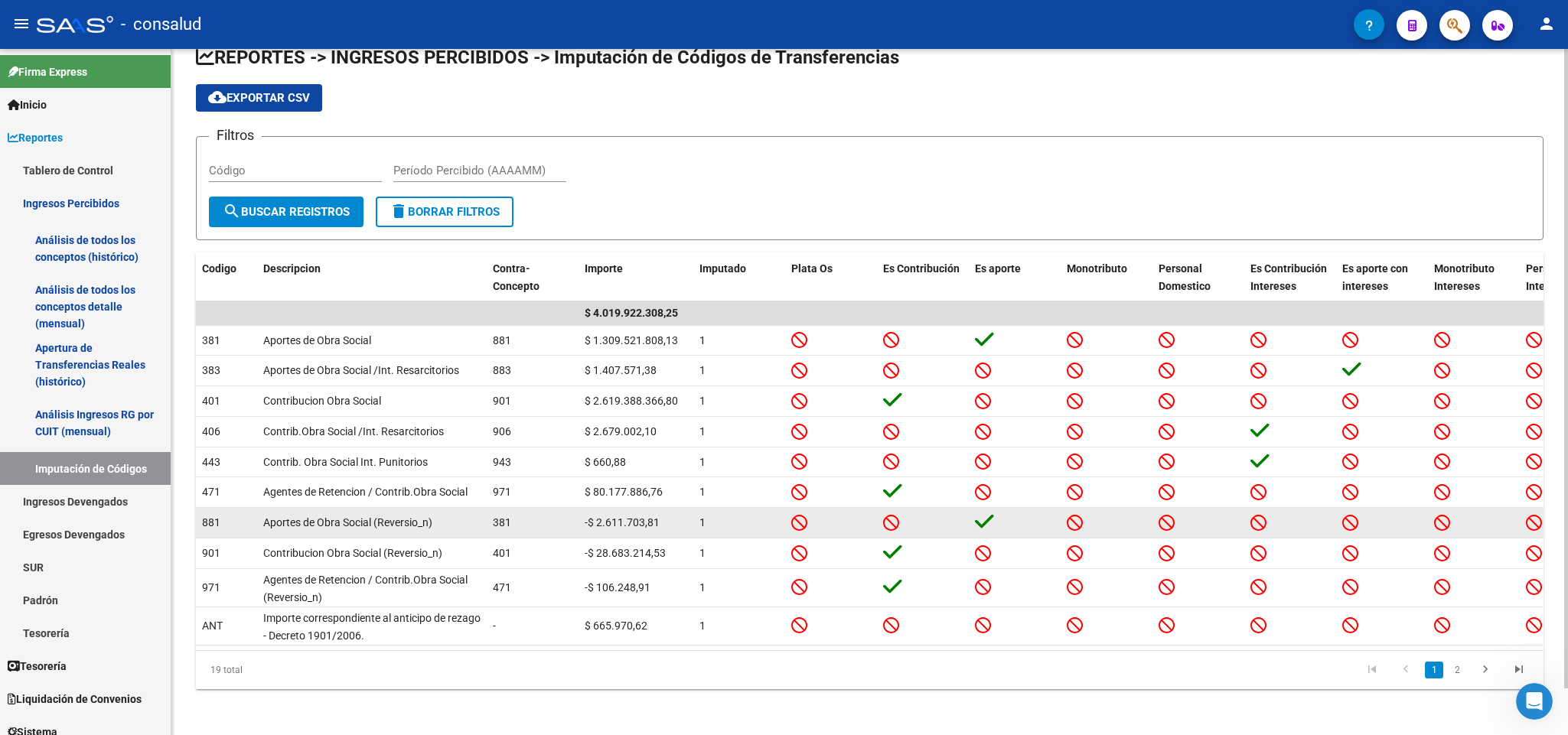
scroll to position [49, 0]
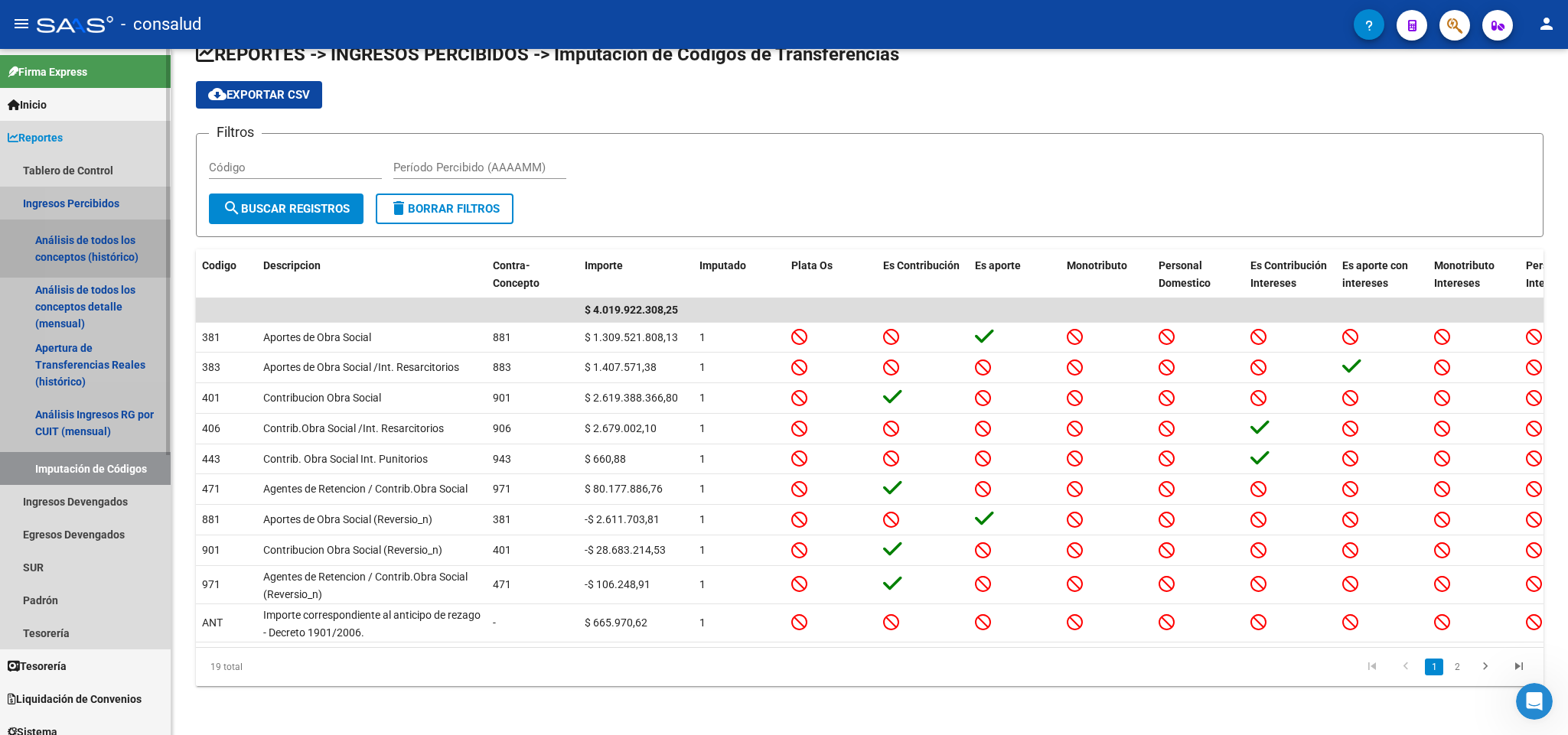
click at [108, 251] on link "Análisis de todos los conceptos (histórico)" at bounding box center [85, 248] width 170 height 58
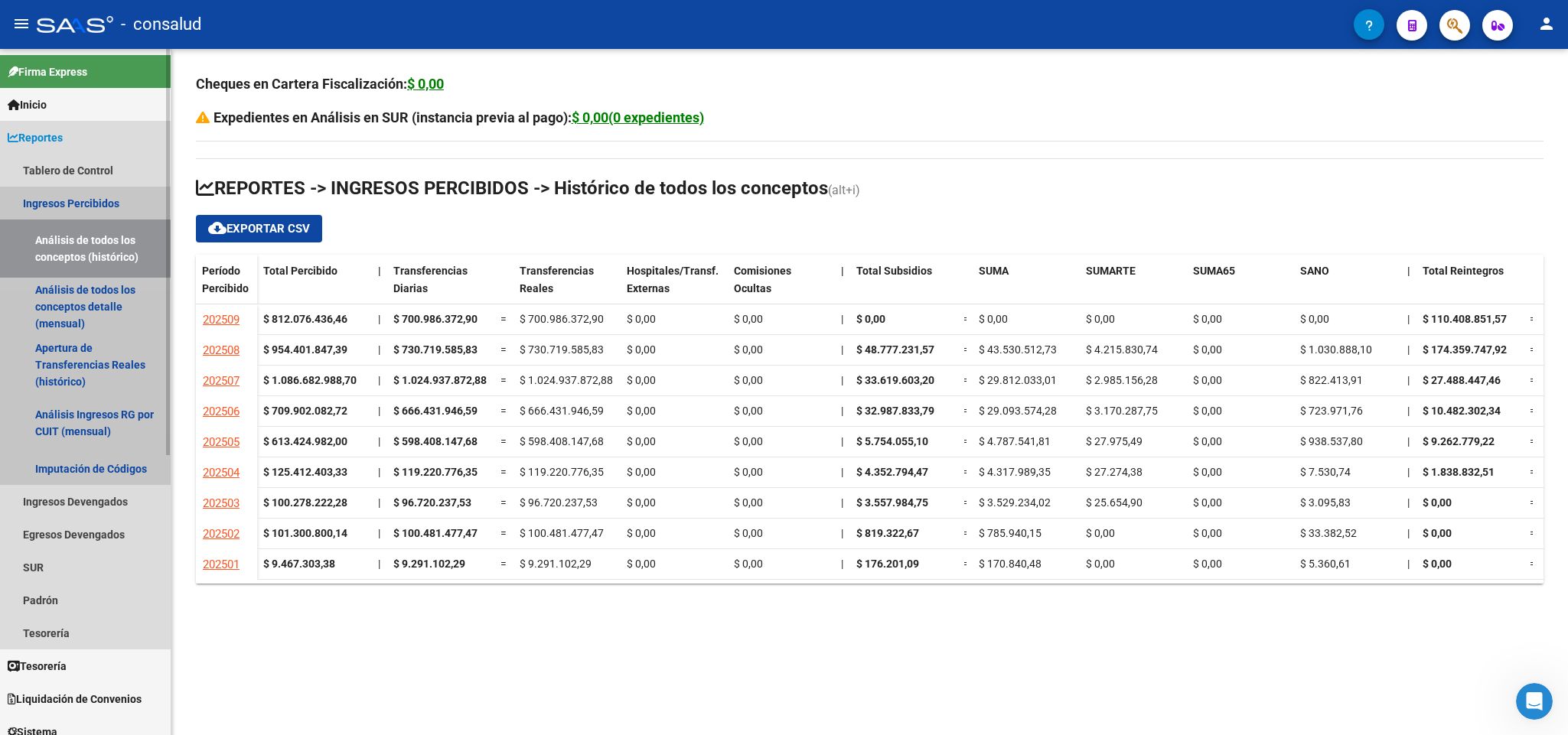
click at [92, 201] on link "Ingresos Percibidos" at bounding box center [85, 202] width 170 height 33
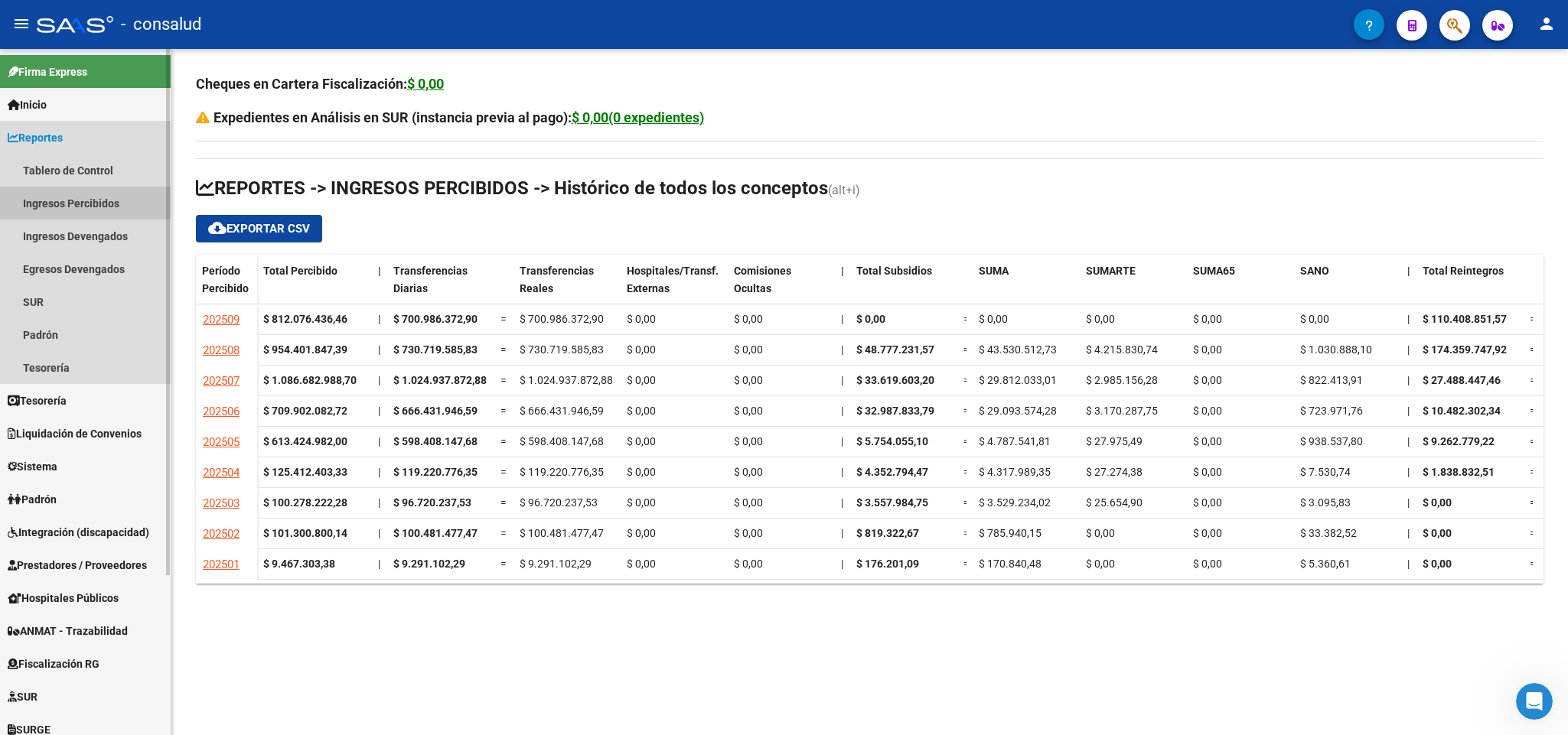
click at [93, 201] on link "Ingresos Percibidos" at bounding box center [85, 202] width 170 height 33
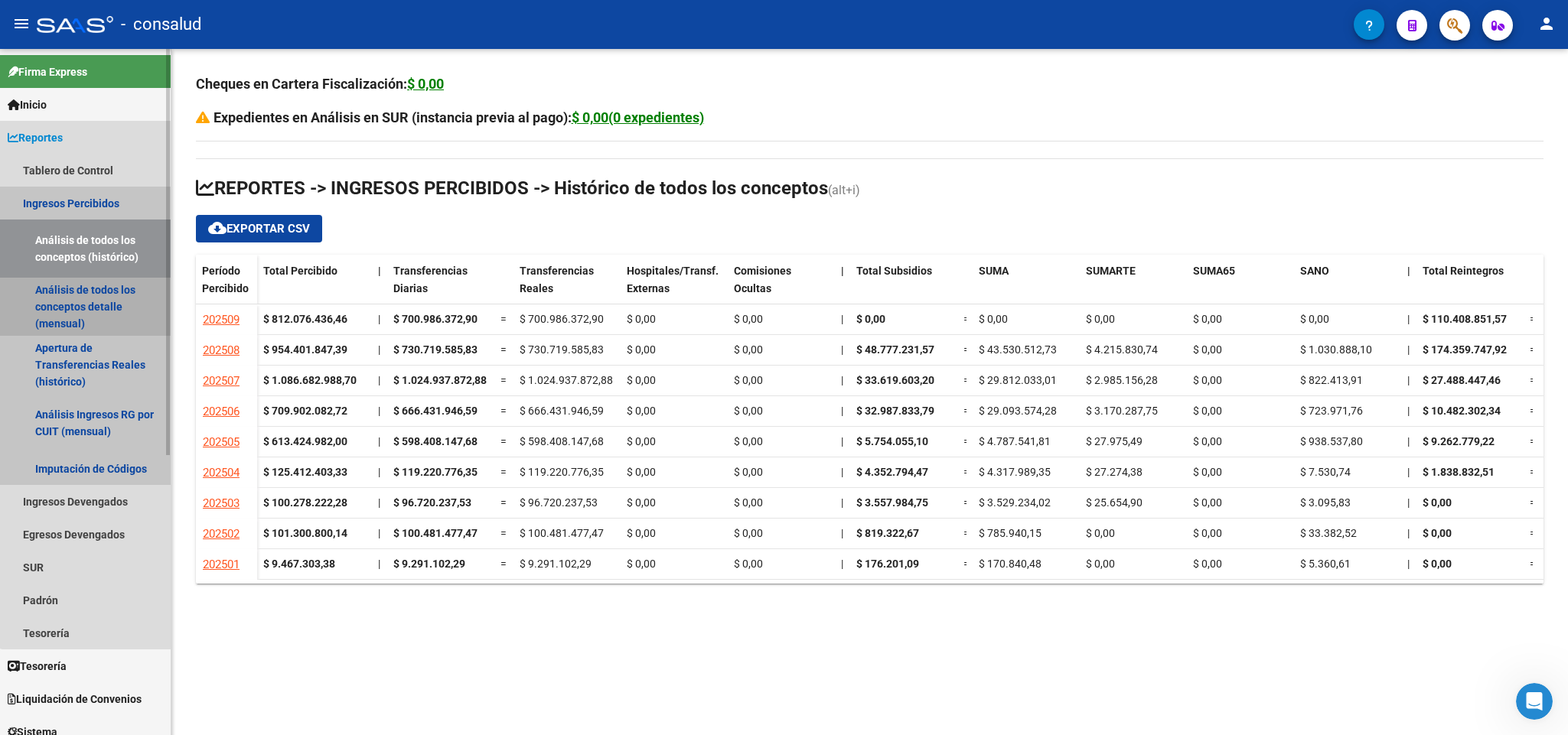
click at [96, 312] on link "Análisis de todos los conceptos detalle (mensual)" at bounding box center [85, 306] width 170 height 58
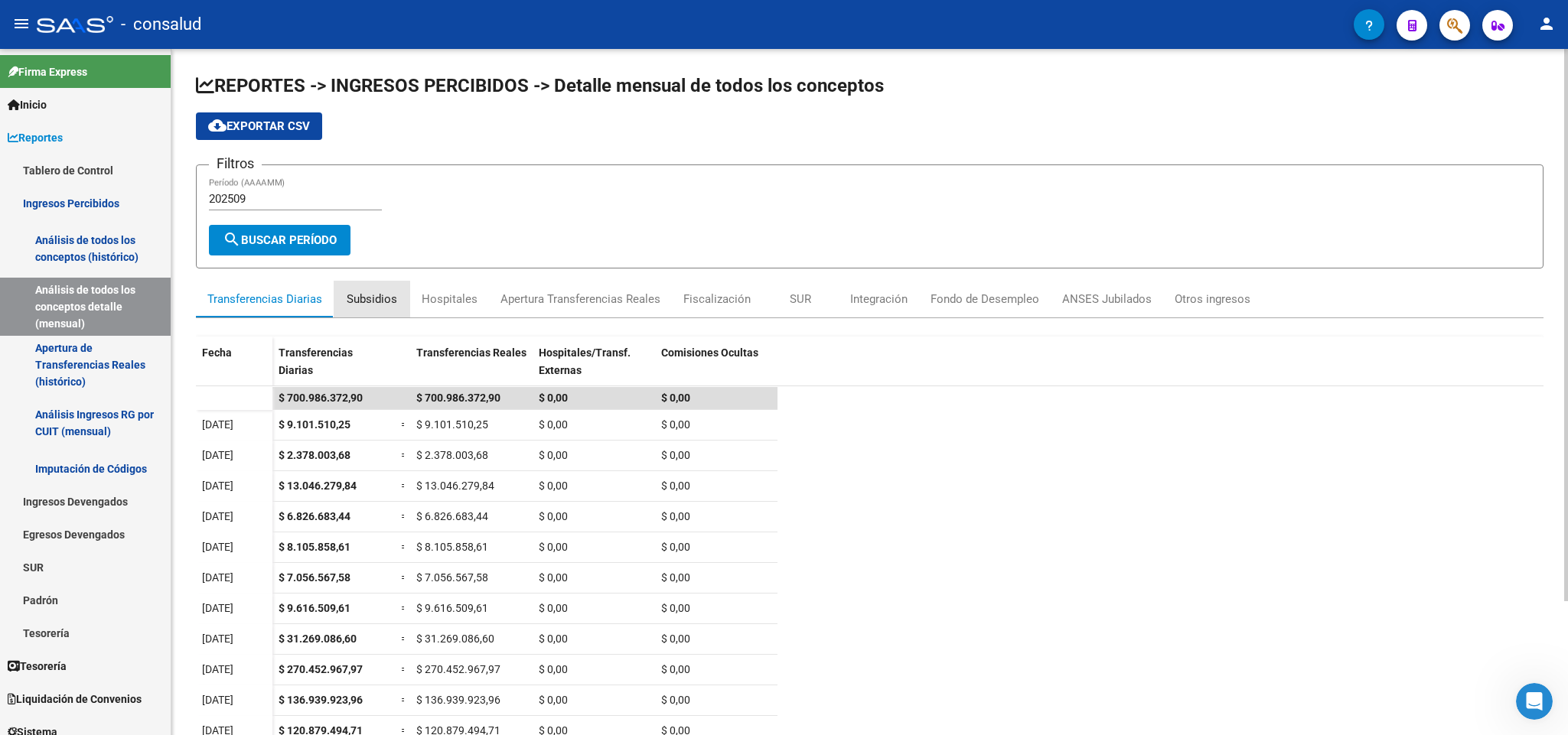
click at [369, 298] on div "Subsidios" at bounding box center [372, 299] width 51 height 17
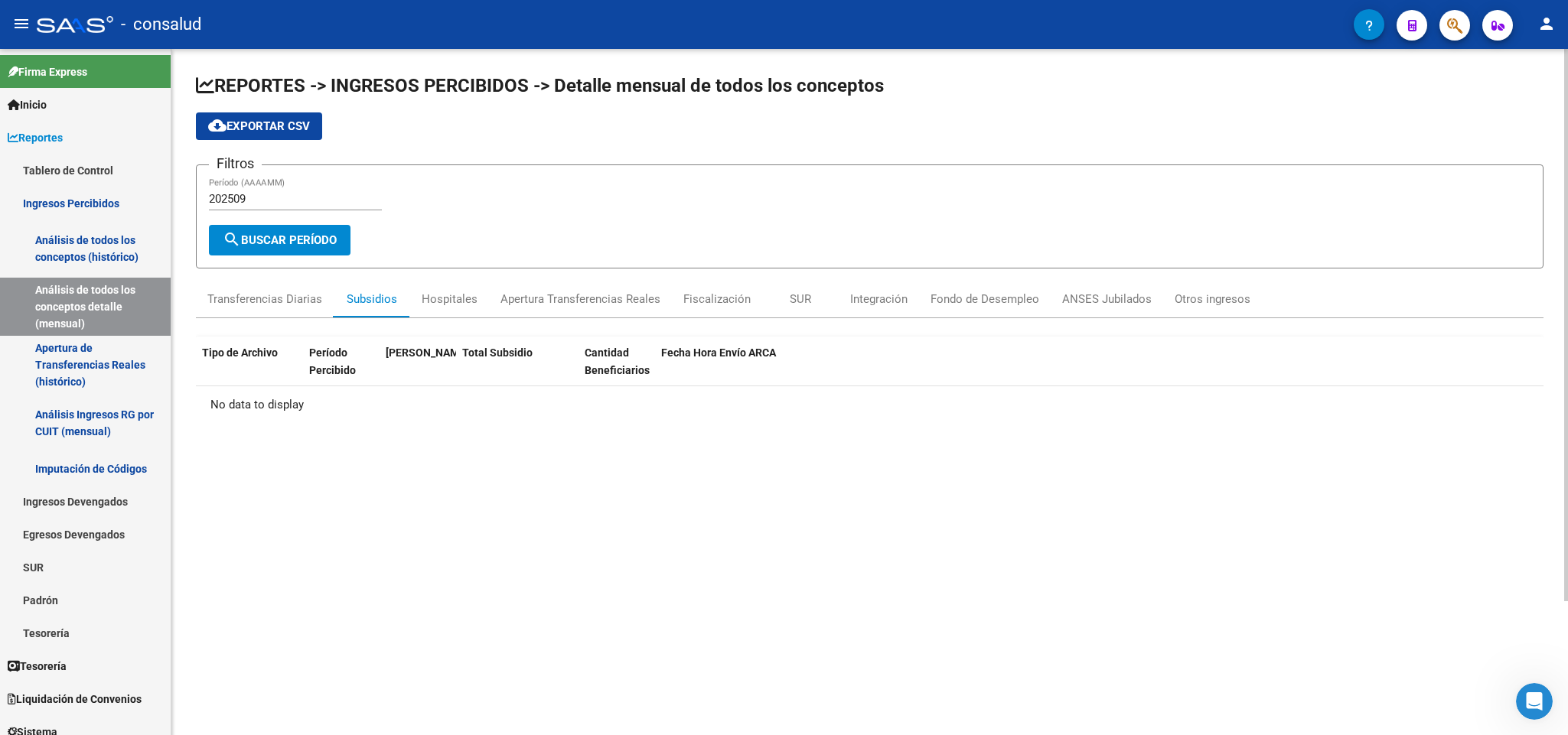
click at [269, 201] on input "202509" at bounding box center [295, 198] width 173 height 13
type input "202508"
click at [292, 239] on span "search Buscar Período" at bounding box center [280, 240] width 114 height 13
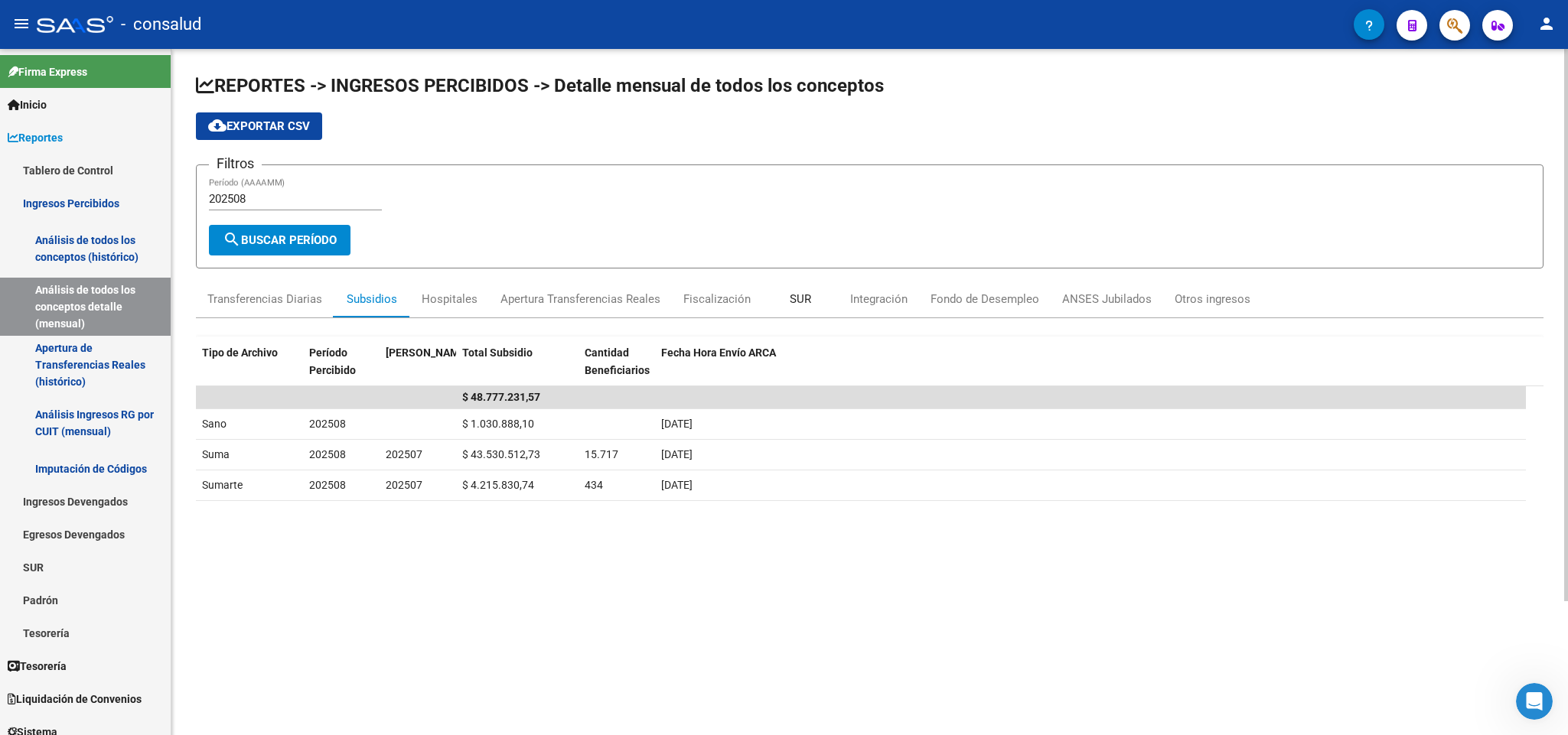
click at [792, 297] on div "SUR" at bounding box center [801, 299] width 21 height 17
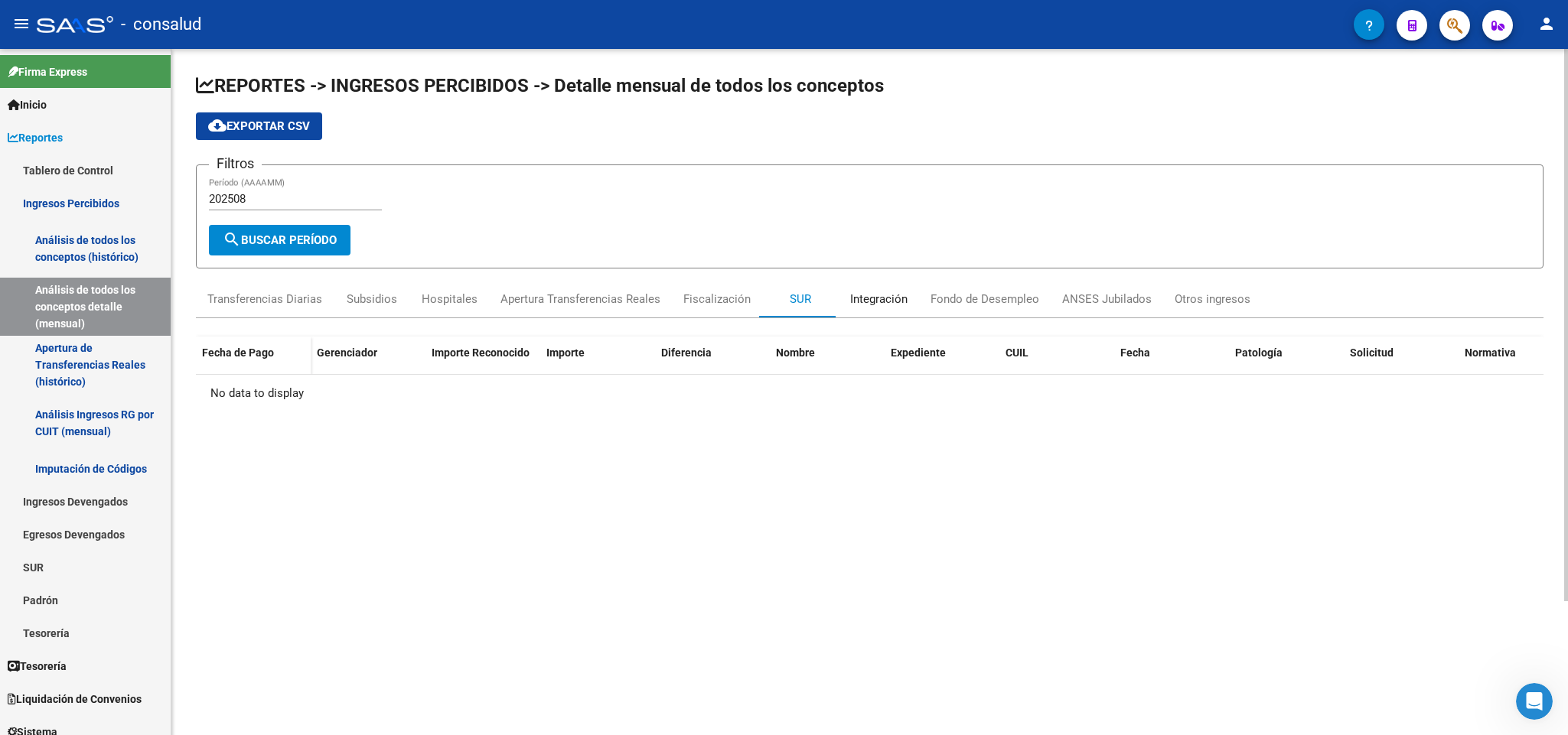
click at [863, 303] on div "Integración" at bounding box center [879, 299] width 57 height 17
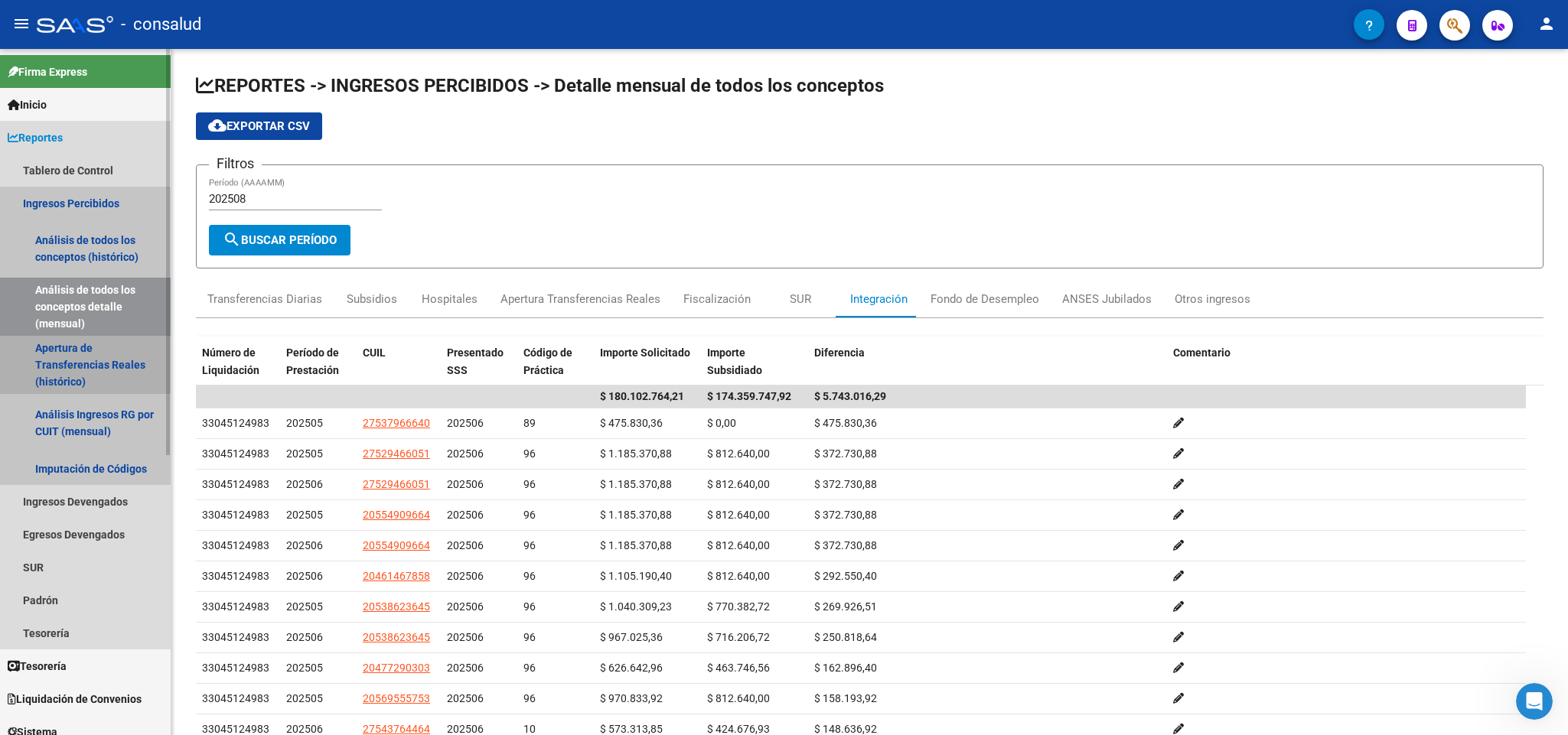
click at [45, 366] on link "Apertura de Transferencias Reales (histórico)" at bounding box center [85, 365] width 170 height 58
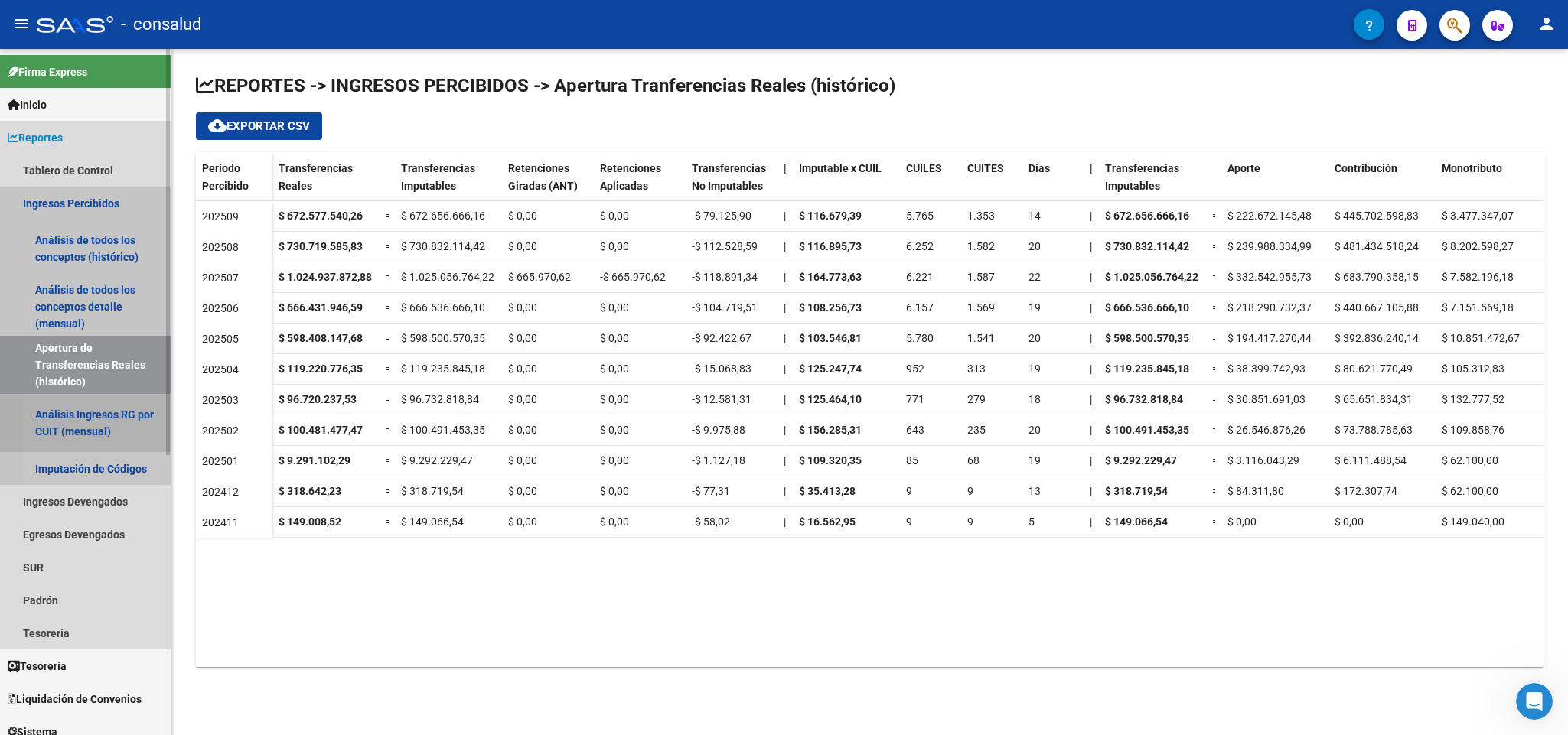
click at [83, 427] on link "Análisis Ingresos RG por CUIT (mensual)" at bounding box center [85, 423] width 170 height 58
